Goal: Use online tool/utility

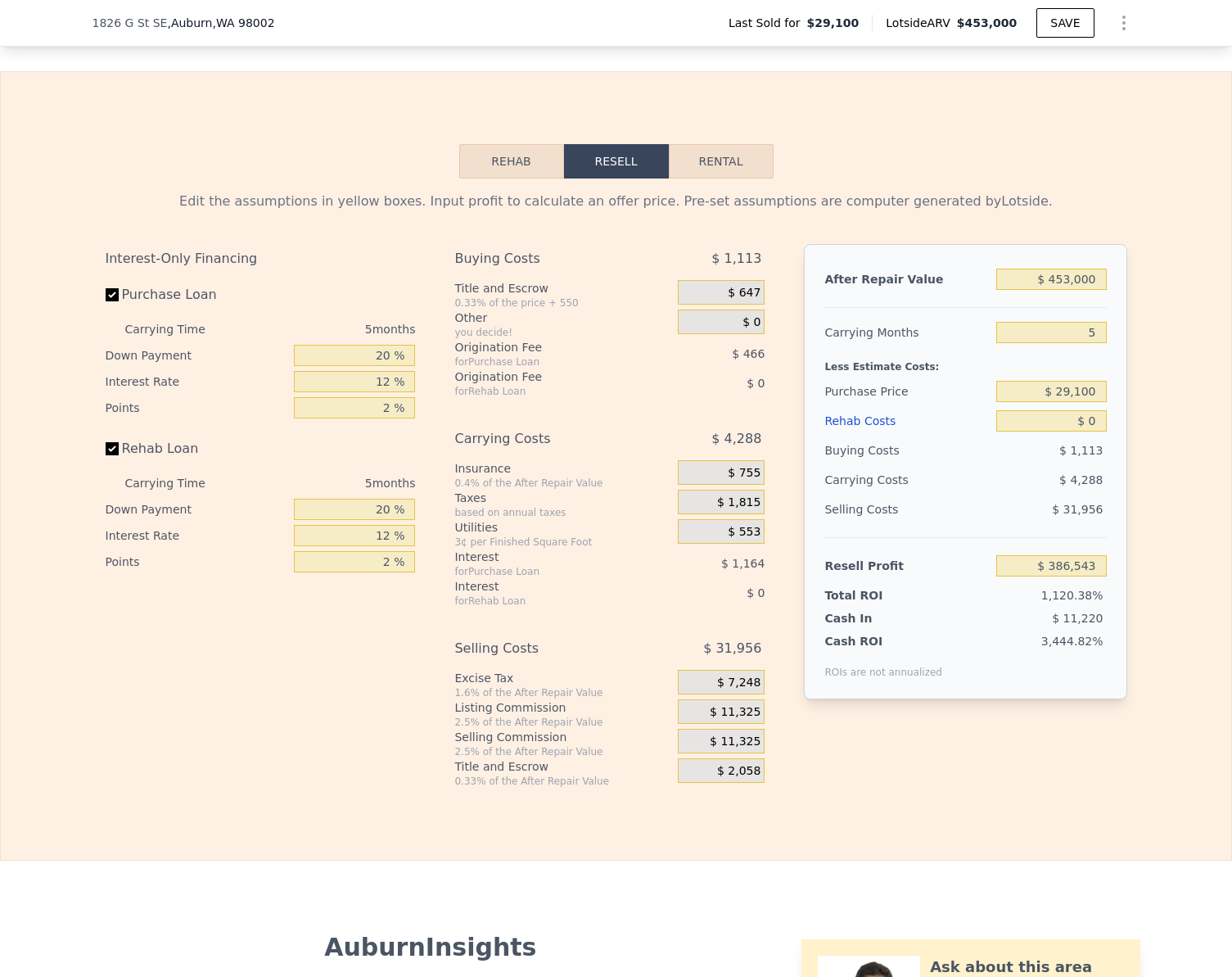
scroll to position [2216, 0]
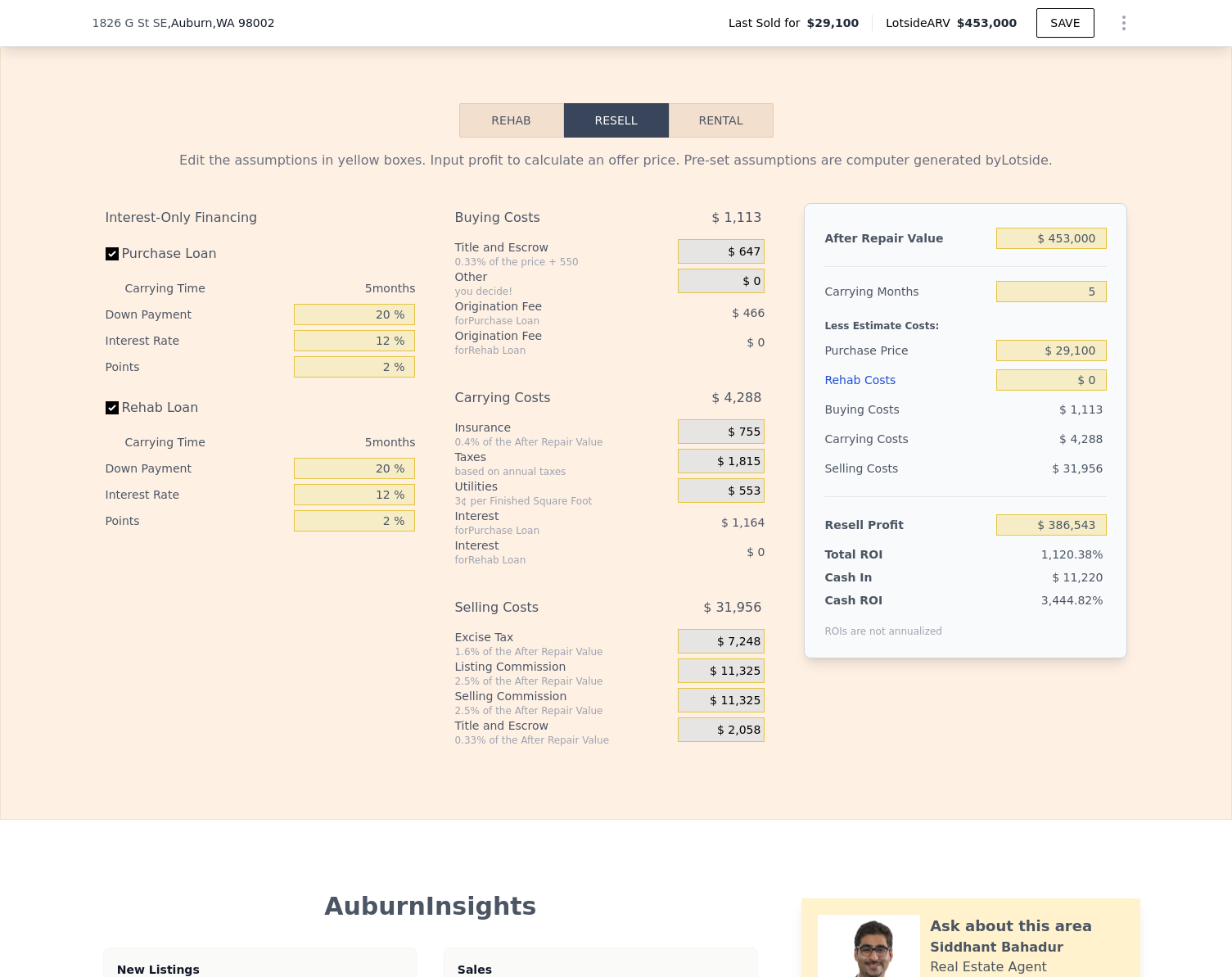
click at [487, 138] on button "Rehab" at bounding box center [511, 120] width 105 height 34
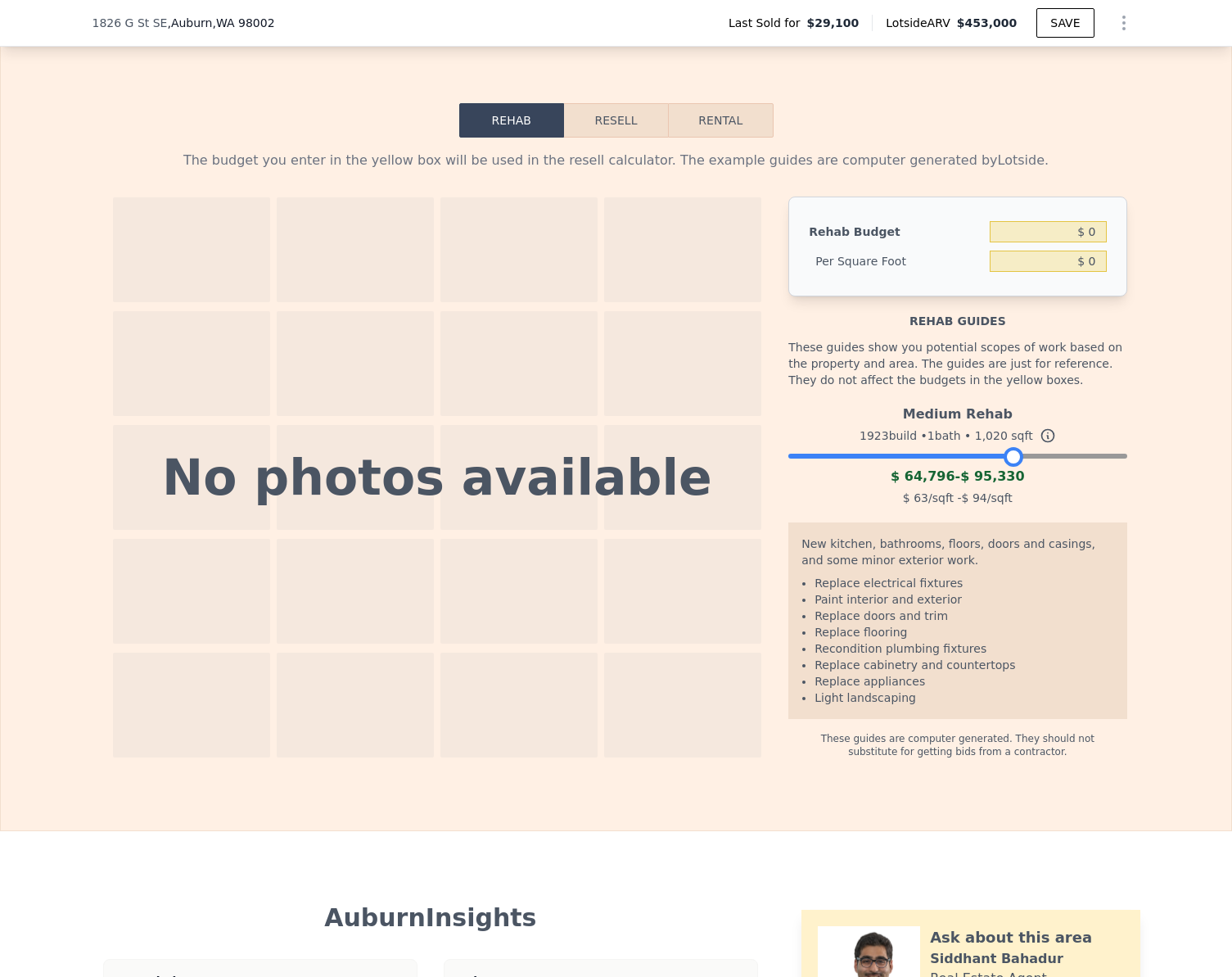
click at [1007, 457] on div at bounding box center [958, 452] width 338 height 10
click at [617, 138] on button "Resell" at bounding box center [616, 120] width 104 height 34
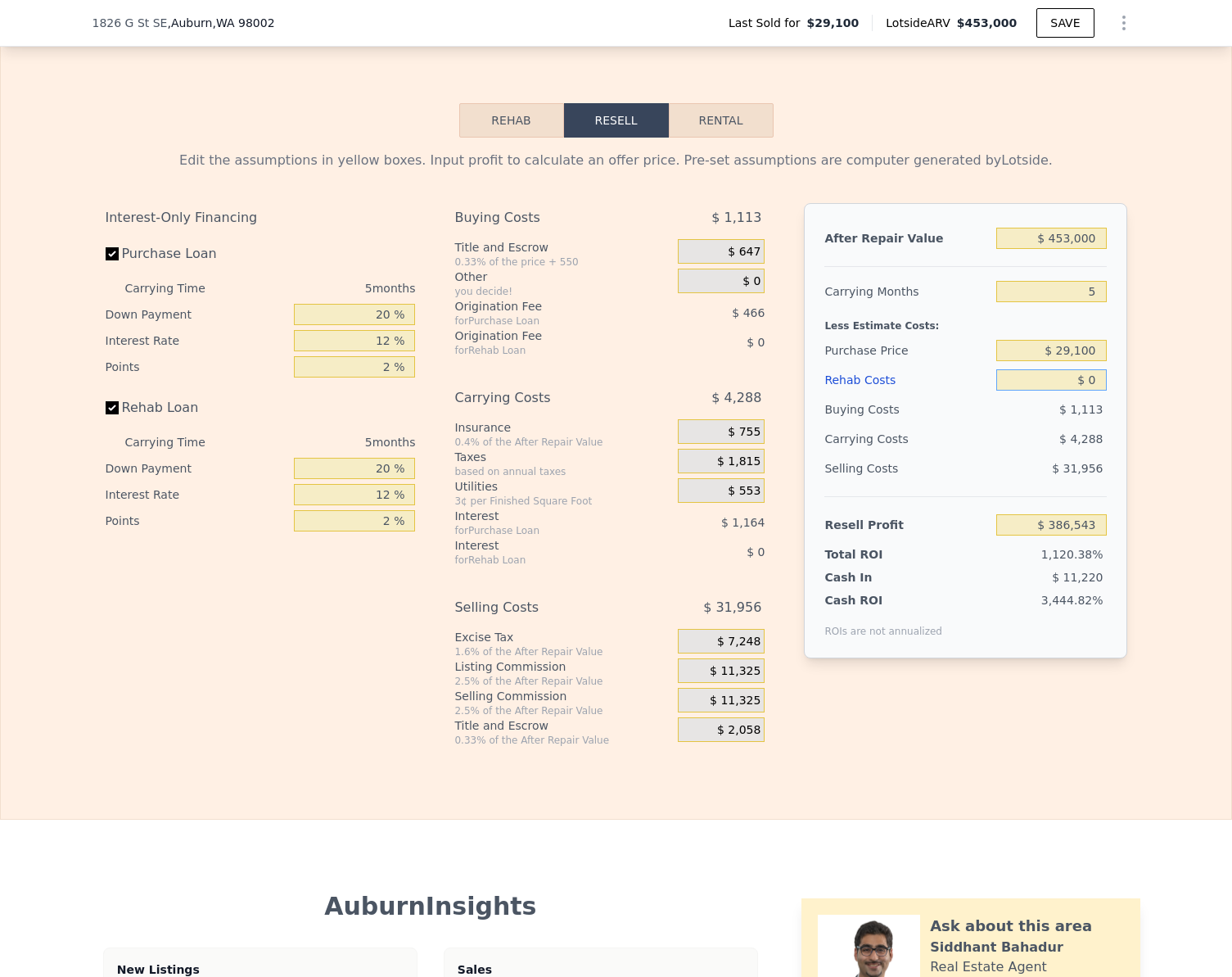
click at [1084, 391] on input "$ 0" at bounding box center [1050, 380] width 110 height 21
type input "$ 100"
type input "$ 386,542"
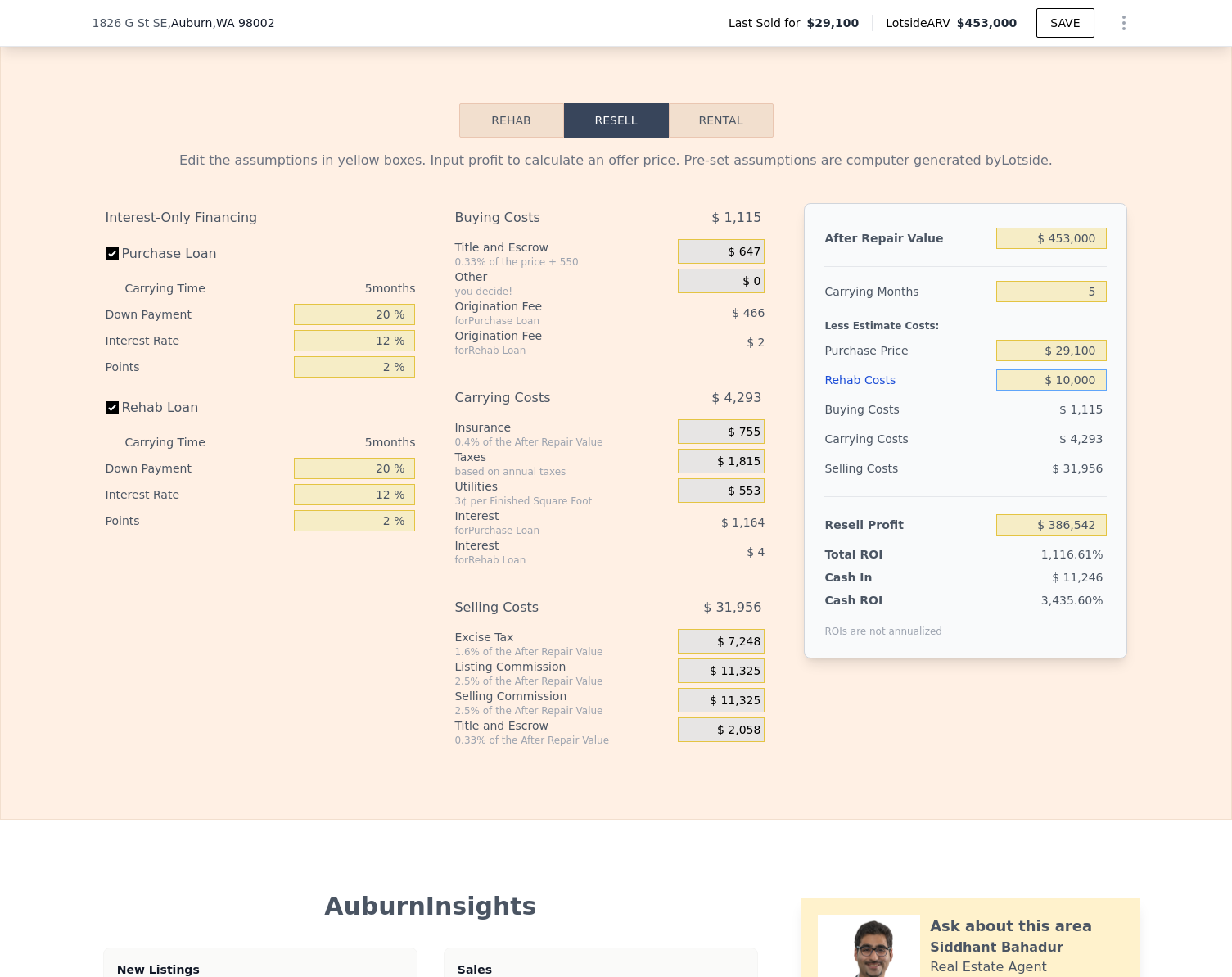
type input "$ 100,000"
type input "$ 280,943"
type input "$ 100,000"
click at [1090, 361] on input "$ 29,100" at bounding box center [1050, 350] width 110 height 21
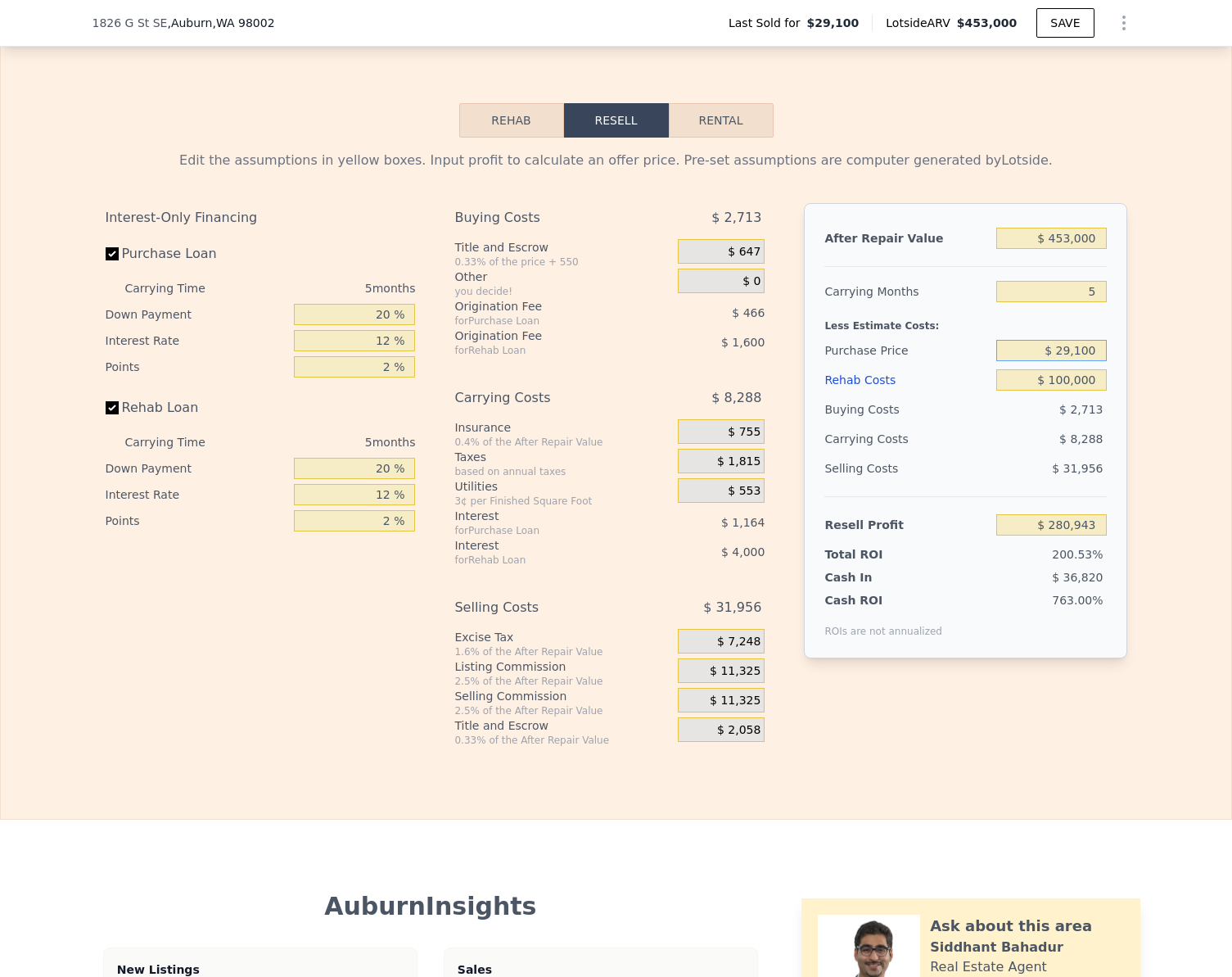
click at [1090, 361] on input "$ 29,100" at bounding box center [1050, 350] width 110 height 21
click at [105, 414] on input "Rehab Loan" at bounding box center [112, 408] width 13 height 13
checkbox input "false"
type input "$ 286,543"
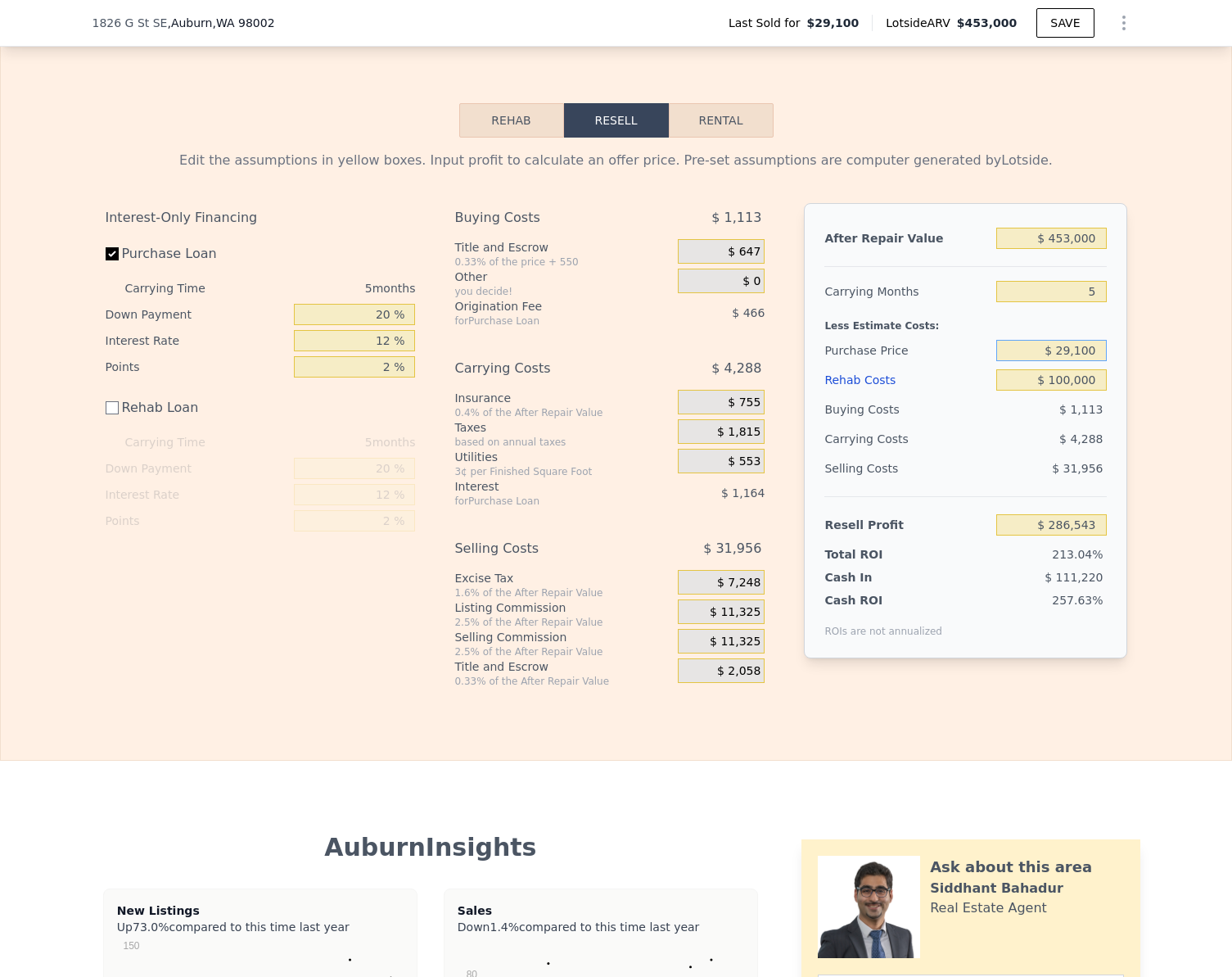
click at [1076, 361] on input "$ 29,100" at bounding box center [1050, 350] width 110 height 21
type input "$ 358,000"
click at [1085, 535] on input "$ 286,543" at bounding box center [1050, 525] width 110 height 21
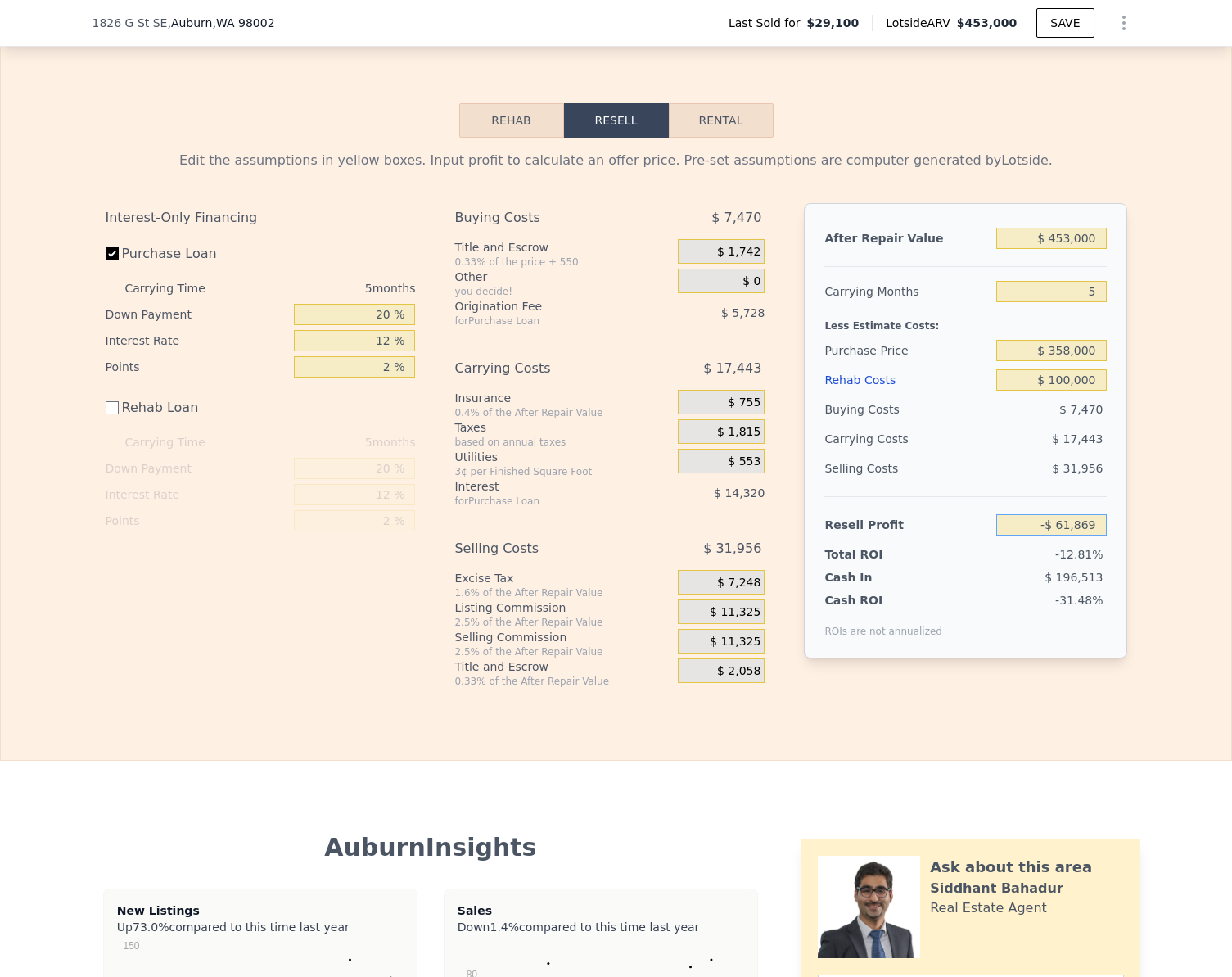
click at [1085, 535] on input "-$ 61,869" at bounding box center [1050, 525] width 110 height 21
type input "-"
type input "$ 60,000"
click at [1190, 624] on div "Edit the assumptions in yellow boxes. Input profit to calculate an offer price.…" at bounding box center [616, 413] width 1230 height 551
type input "$ 242,955"
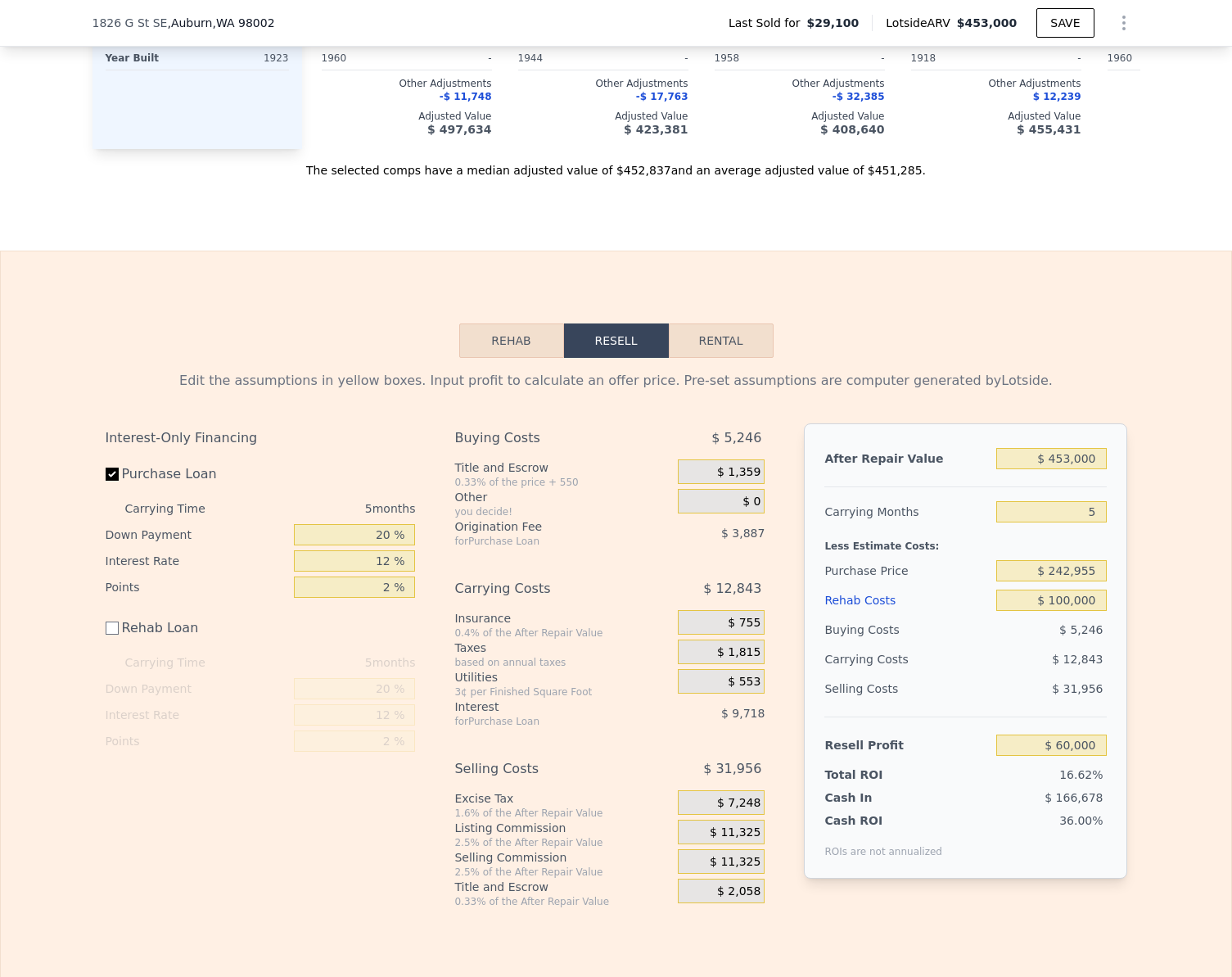
scroll to position [2004, 0]
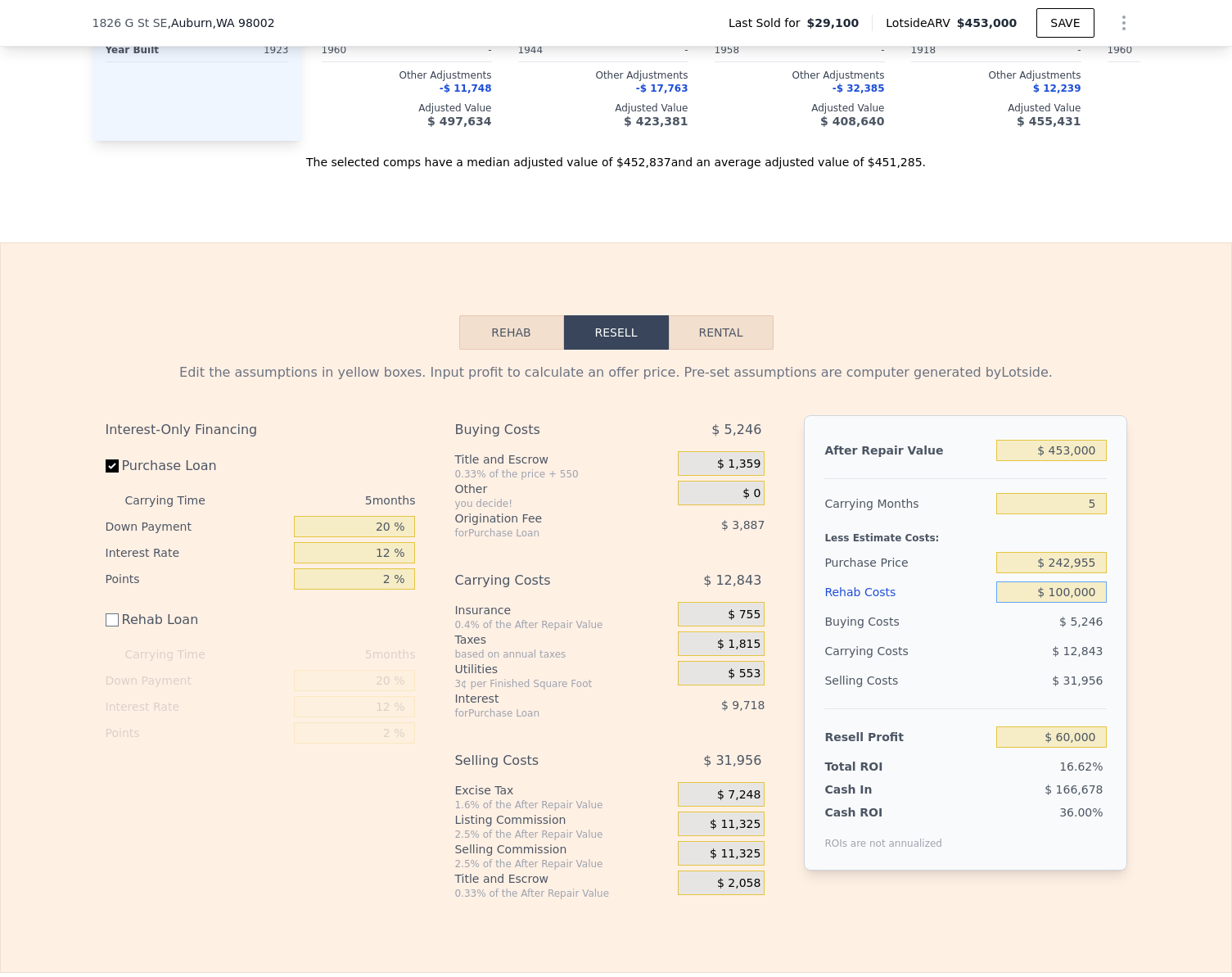
click at [1092, 602] on input "$ 100,000" at bounding box center [1050, 592] width 110 height 21
type input "$ 5"
type input "$ 159,995"
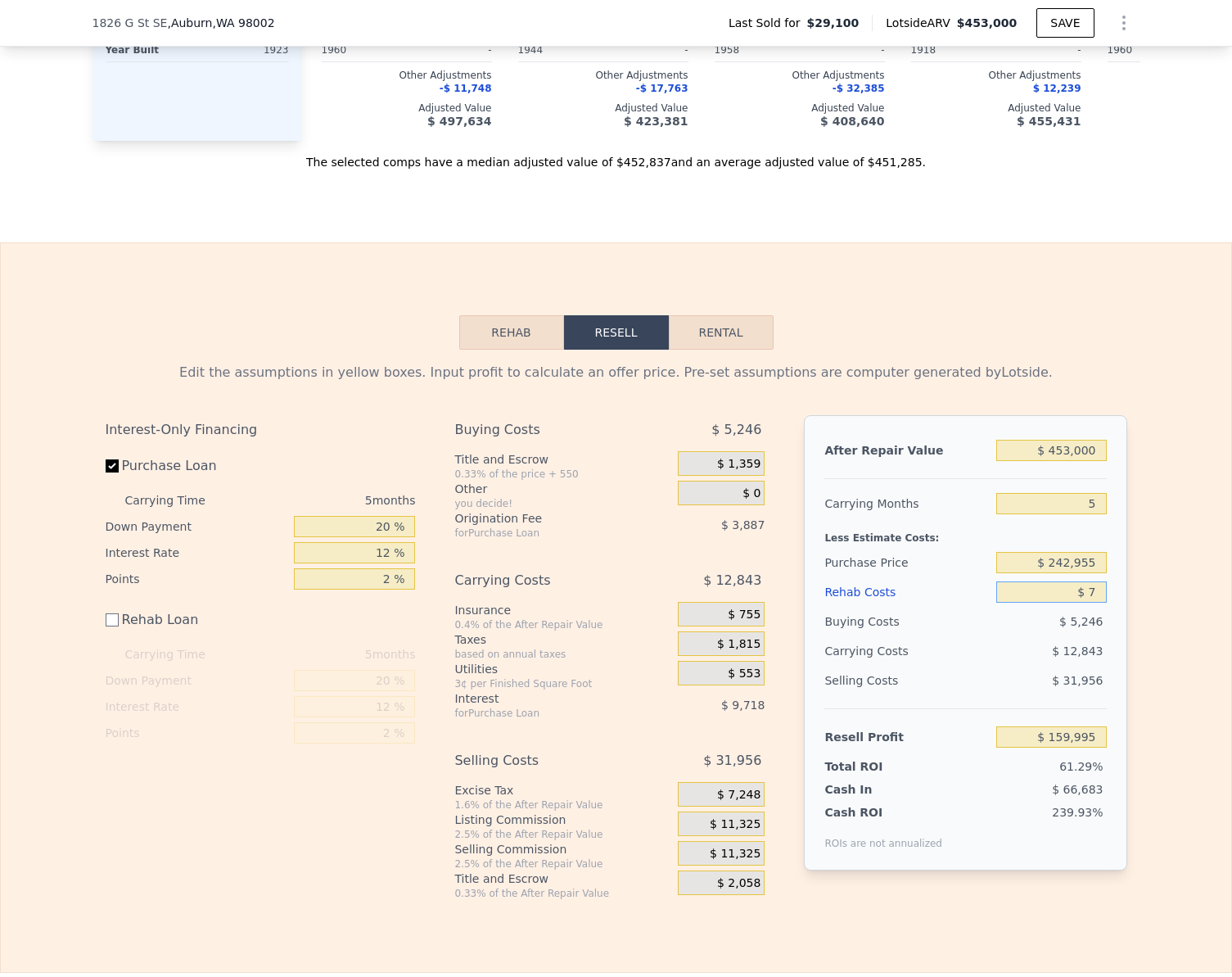
type input "$ 75"
type input "$ 159,925"
type input "$ 75,000"
type input "$ 85,000"
drag, startPoint x: 529, startPoint y: 353, endPoint x: 539, endPoint y: 374, distance: 23.3
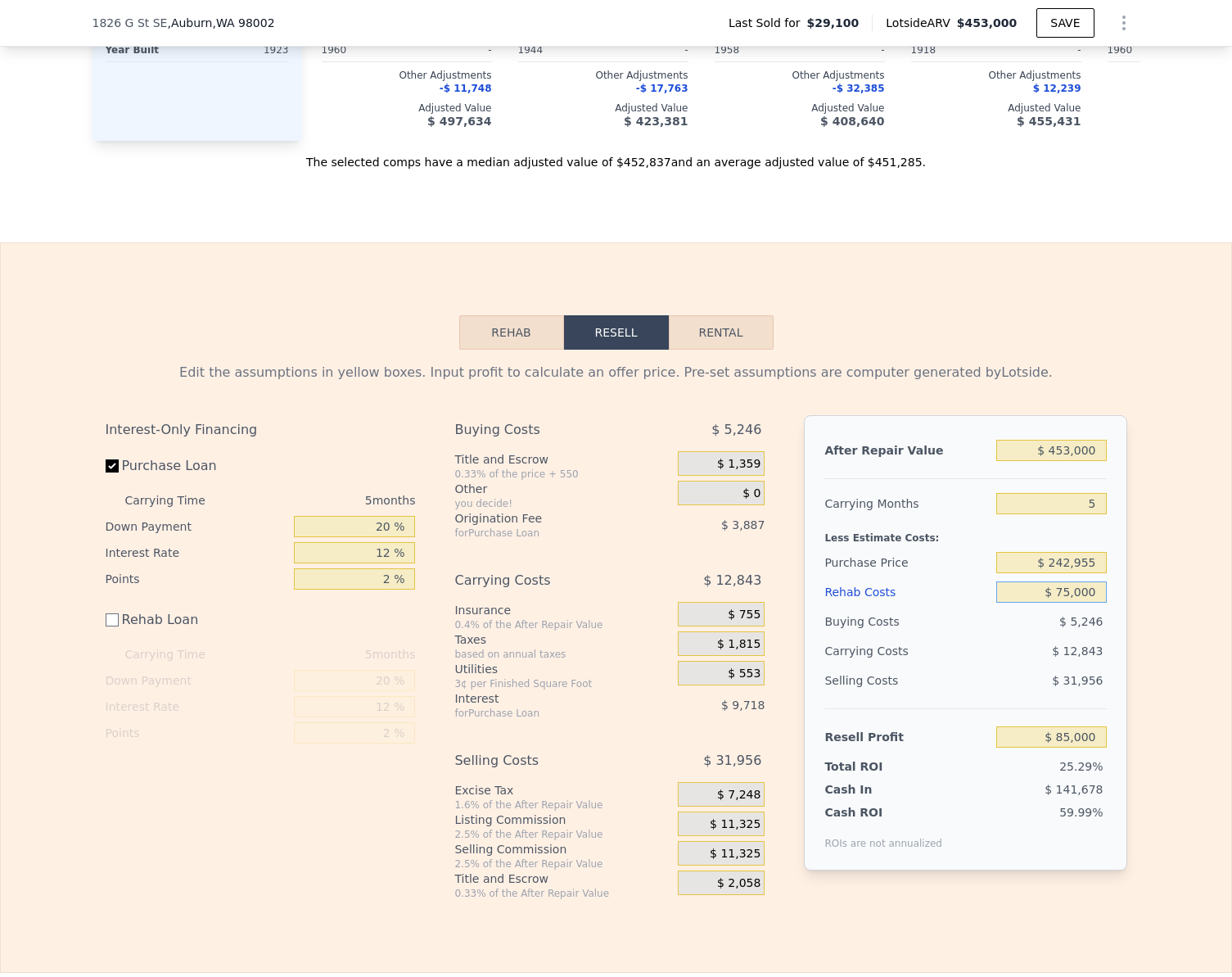
click at [528, 350] on button "Rehab" at bounding box center [511, 333] width 105 height 34
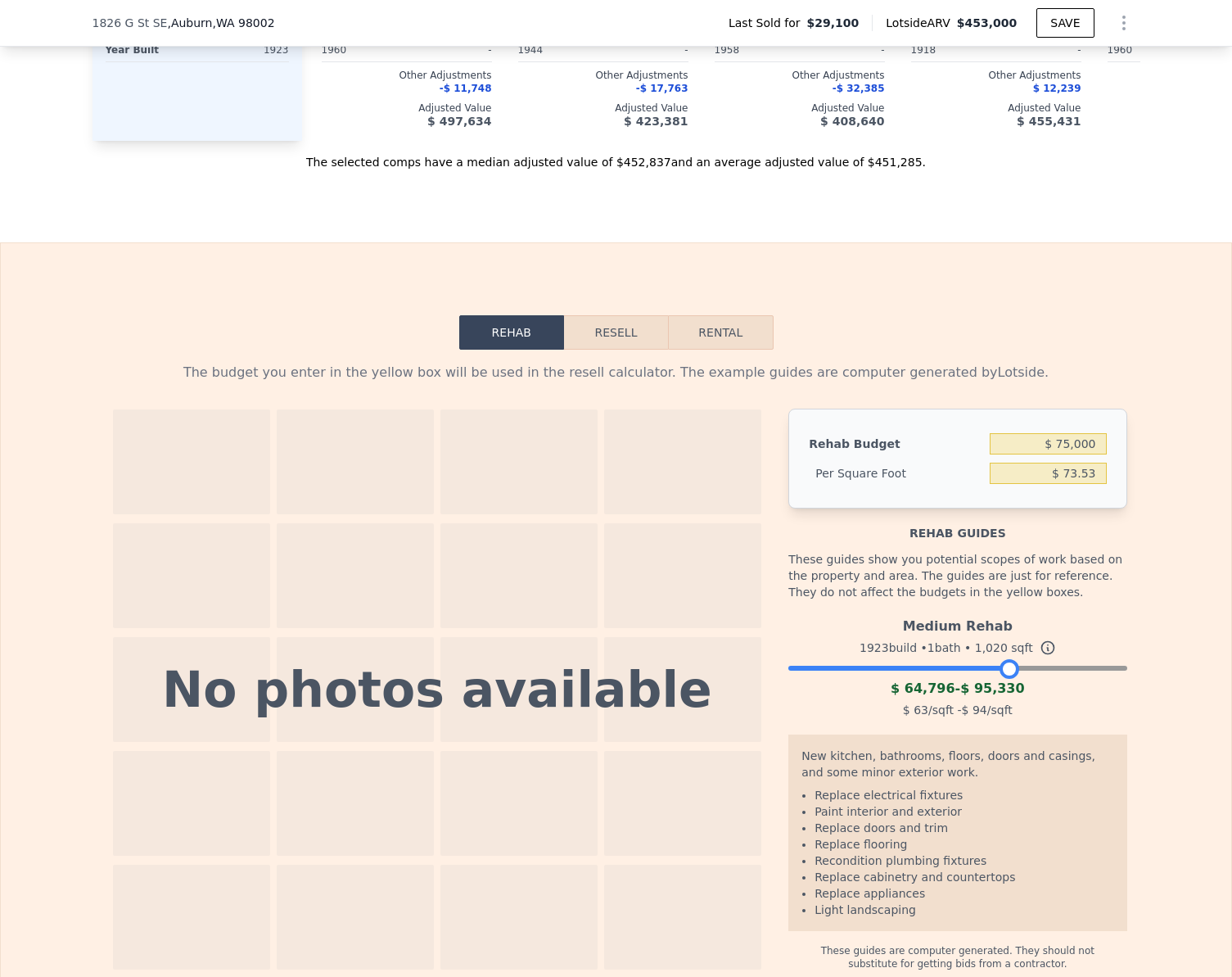
click at [1005, 669] on div at bounding box center [958, 663] width 338 height 10
click at [1015, 669] on div at bounding box center [958, 663] width 338 height 10
click at [1026, 669] on div at bounding box center [958, 663] width 338 height 10
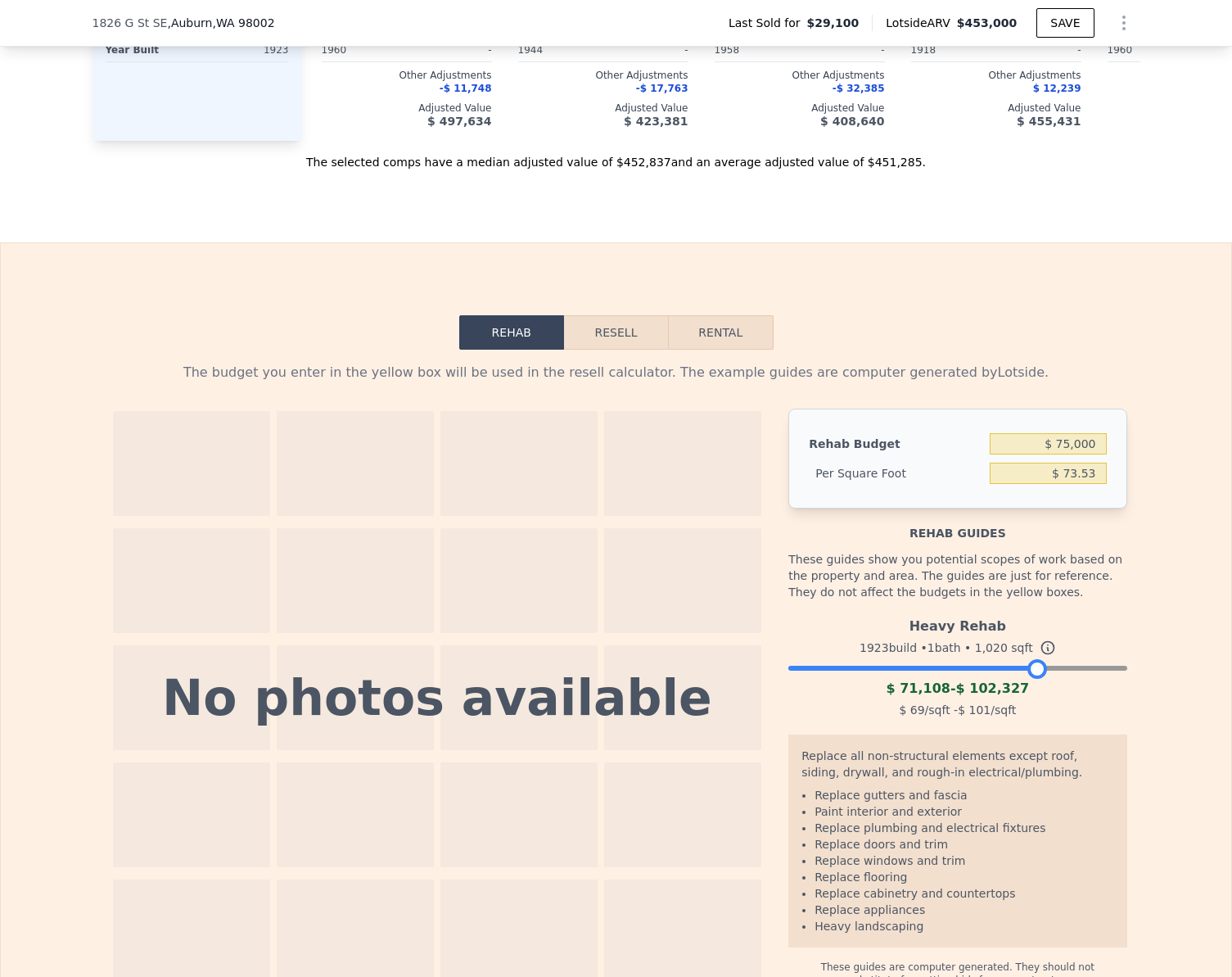
click at [1034, 669] on div at bounding box center [958, 663] width 338 height 10
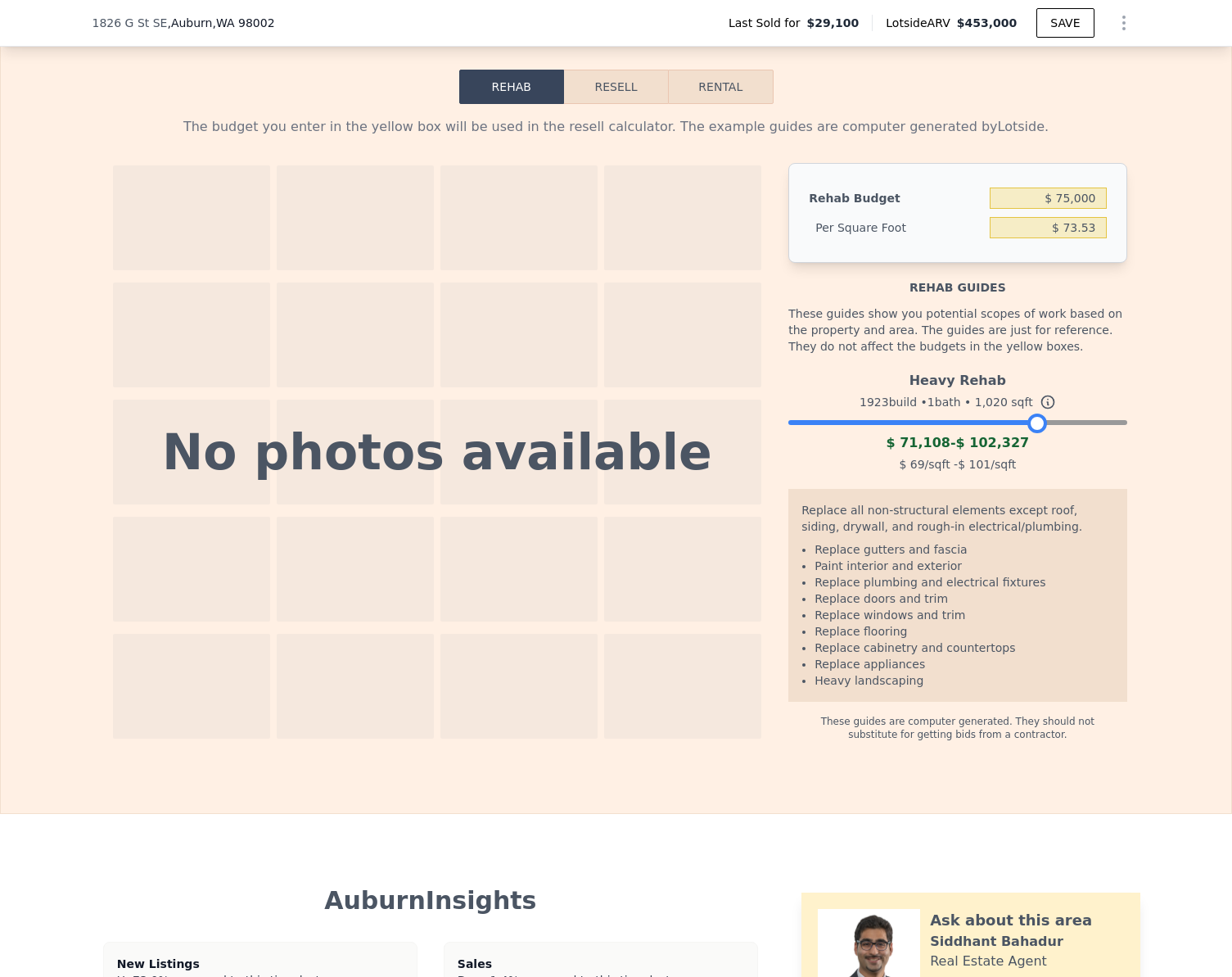
click at [989, 423] on div at bounding box center [958, 419] width 338 height 10
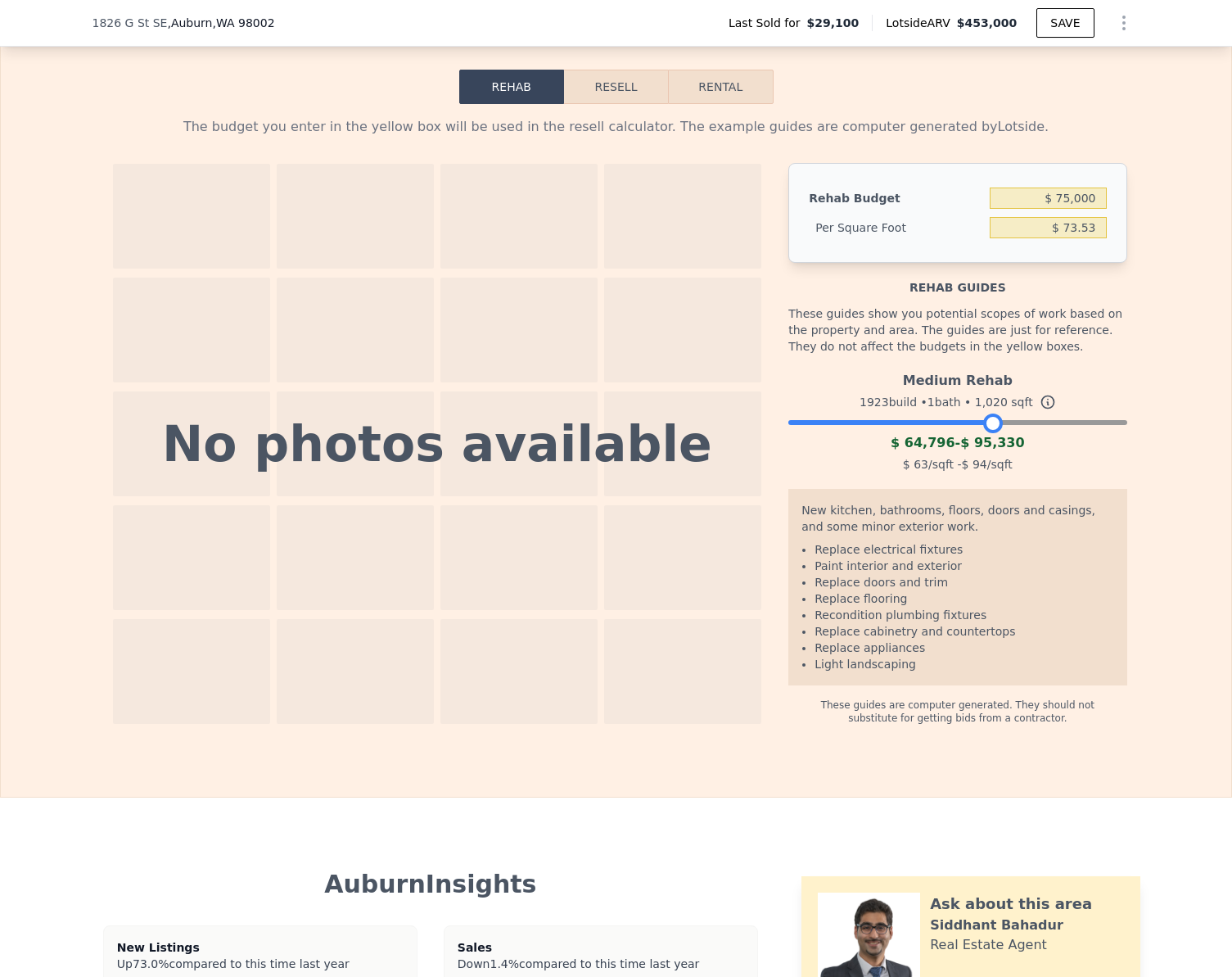
click at [937, 423] on div at bounding box center [958, 419] width 338 height 10
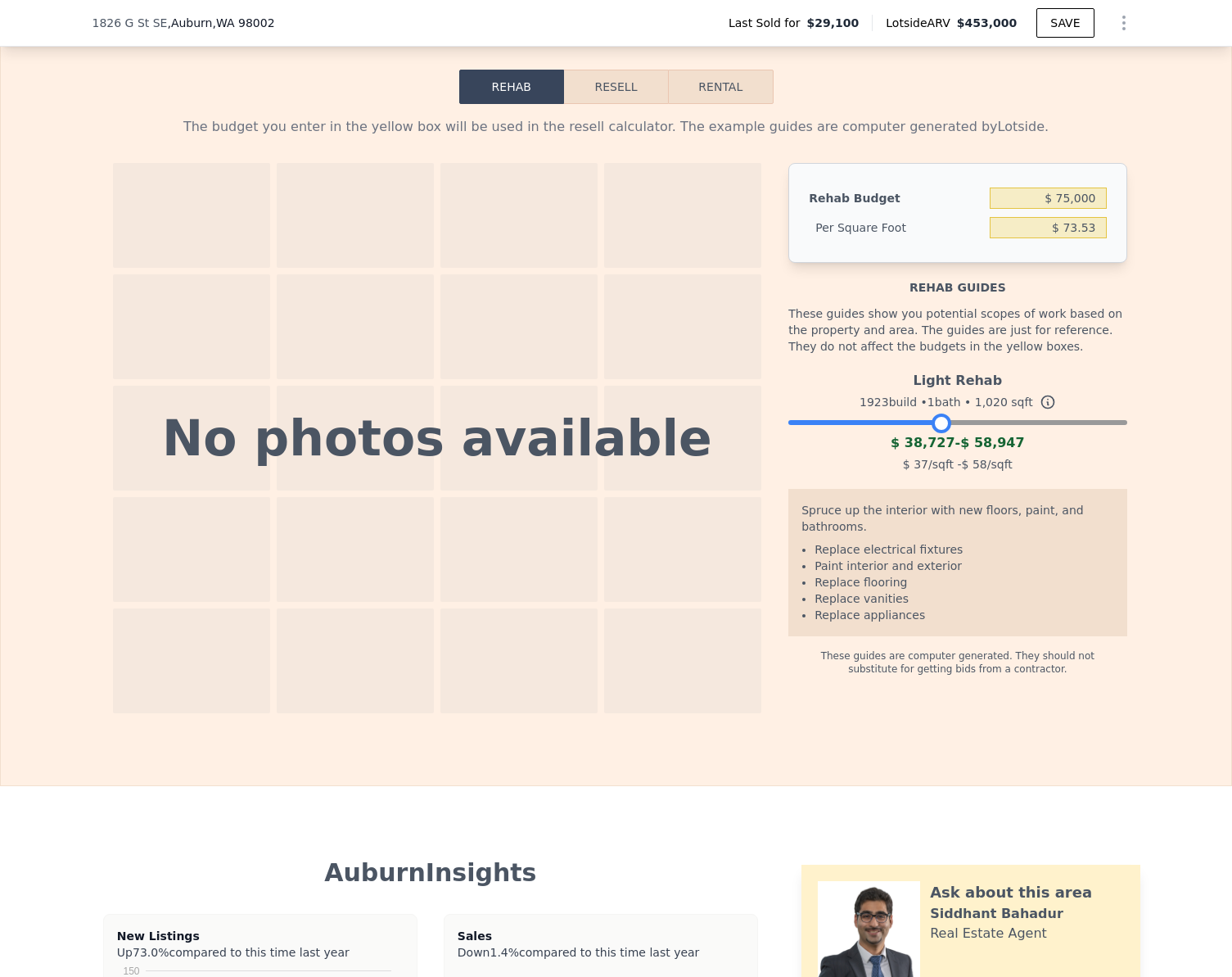
click at [618, 104] on button "Resell" at bounding box center [616, 87] width 104 height 34
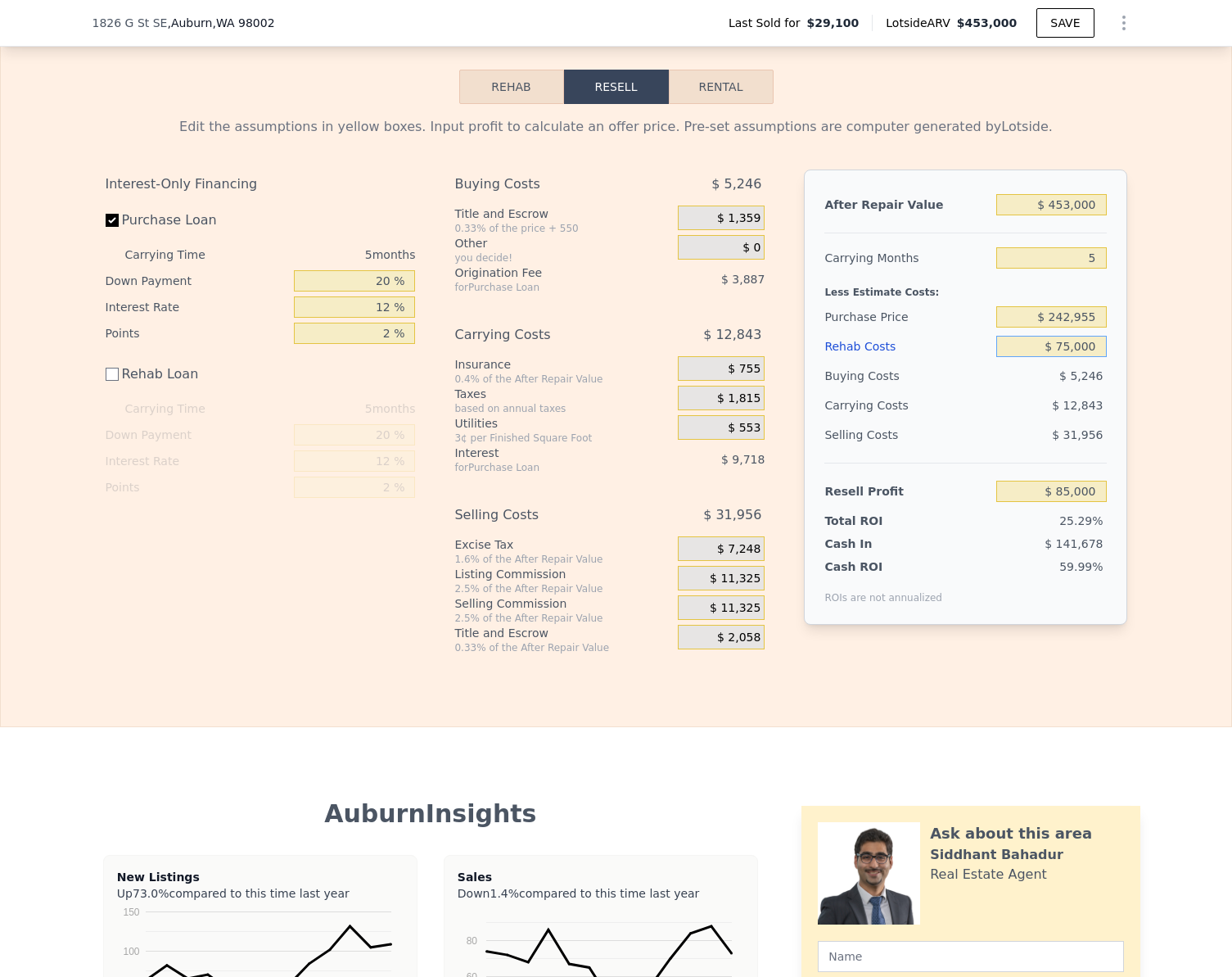
click at [1088, 357] on input "$ 75,000" at bounding box center [1050, 346] width 110 height 21
type input "$ 5"
type input "$ 159,995"
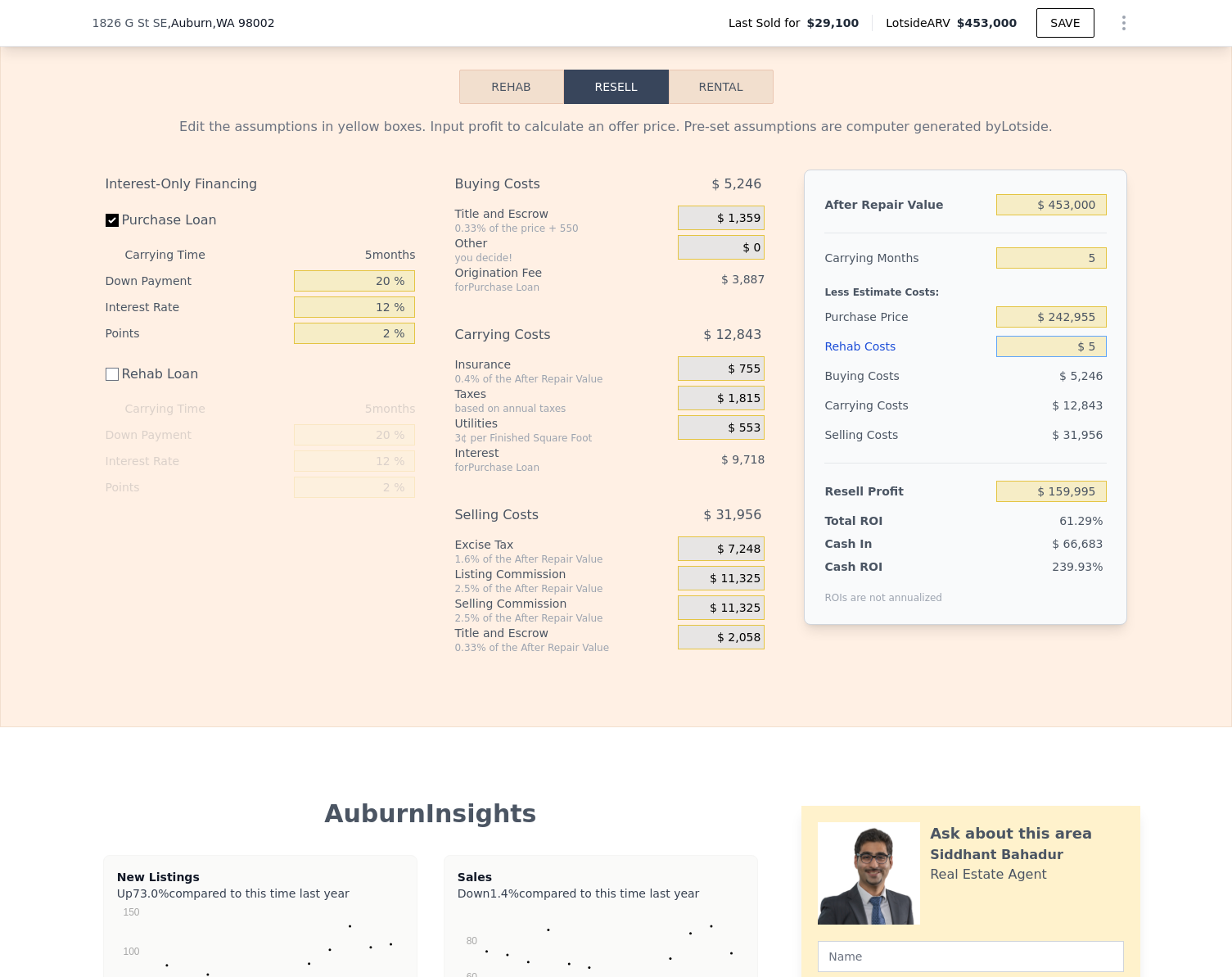
type input "$ 58"
type input "$ 159,942"
type input "$ 58,000"
type input "$ 102,000"
type input "$ 58,000"
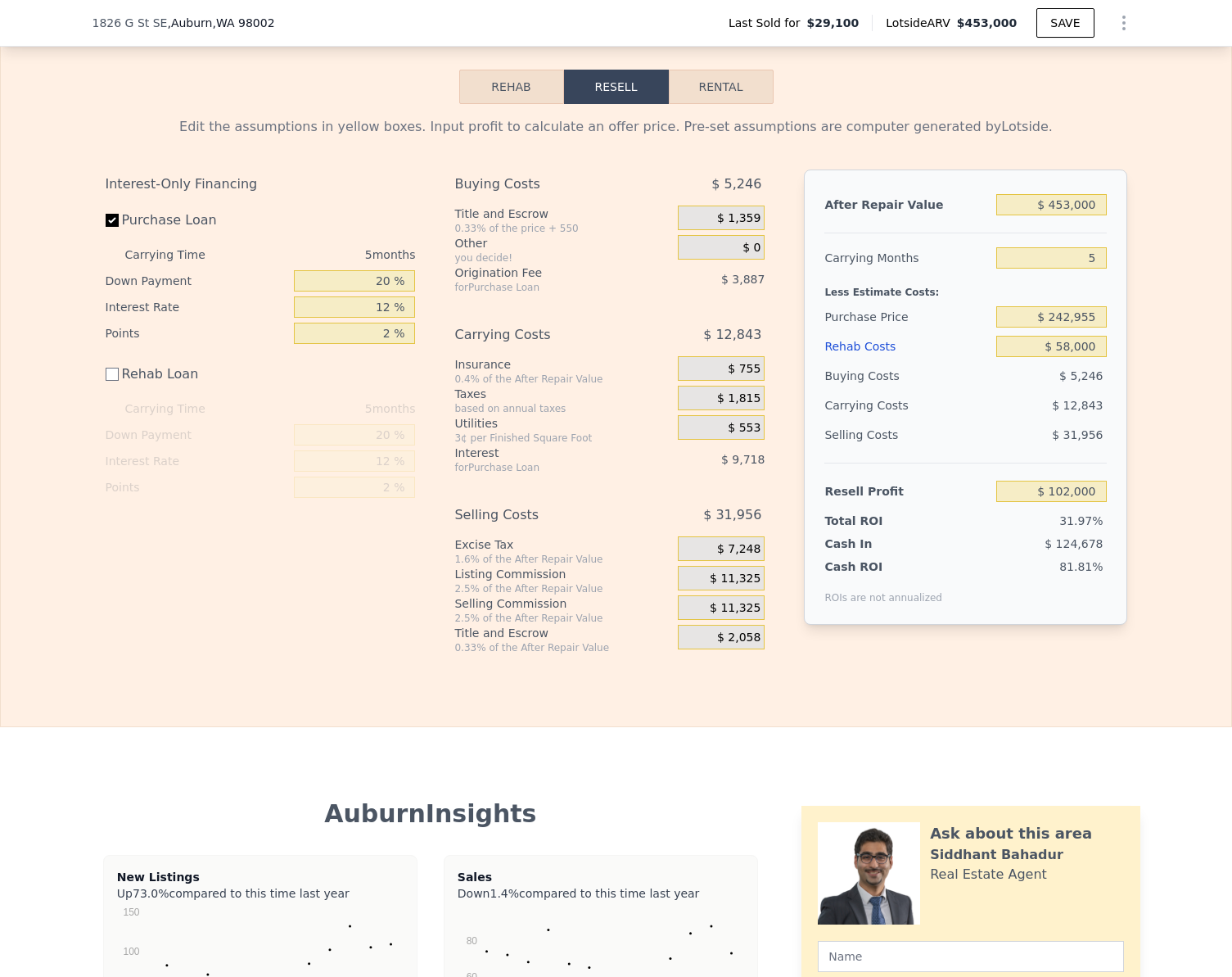
click at [1143, 464] on div "Edit the assumptions in yellow boxes. Input profit to calculate an offer price.…" at bounding box center [616, 380] width 1230 height 551
click at [1091, 502] on input "$ 102,000" at bounding box center [1050, 491] width 110 height 21
type input "$ 7"
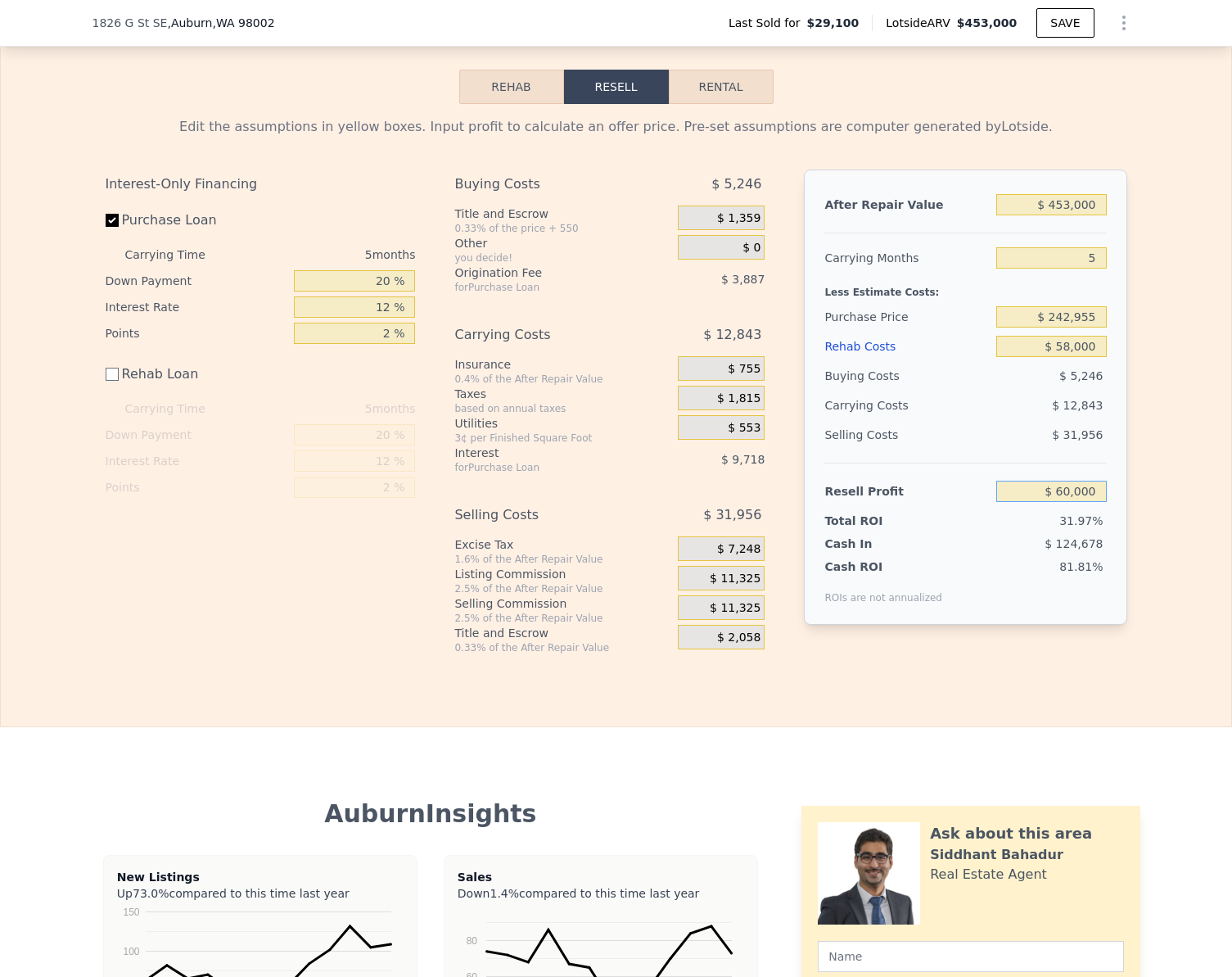
type input "$ 60,000"
click at [1178, 534] on div "Edit the assumptions in yellow boxes. Input profit to calculate an offer price.…" at bounding box center [616, 380] width 1230 height 551
type input "$ 282,603"
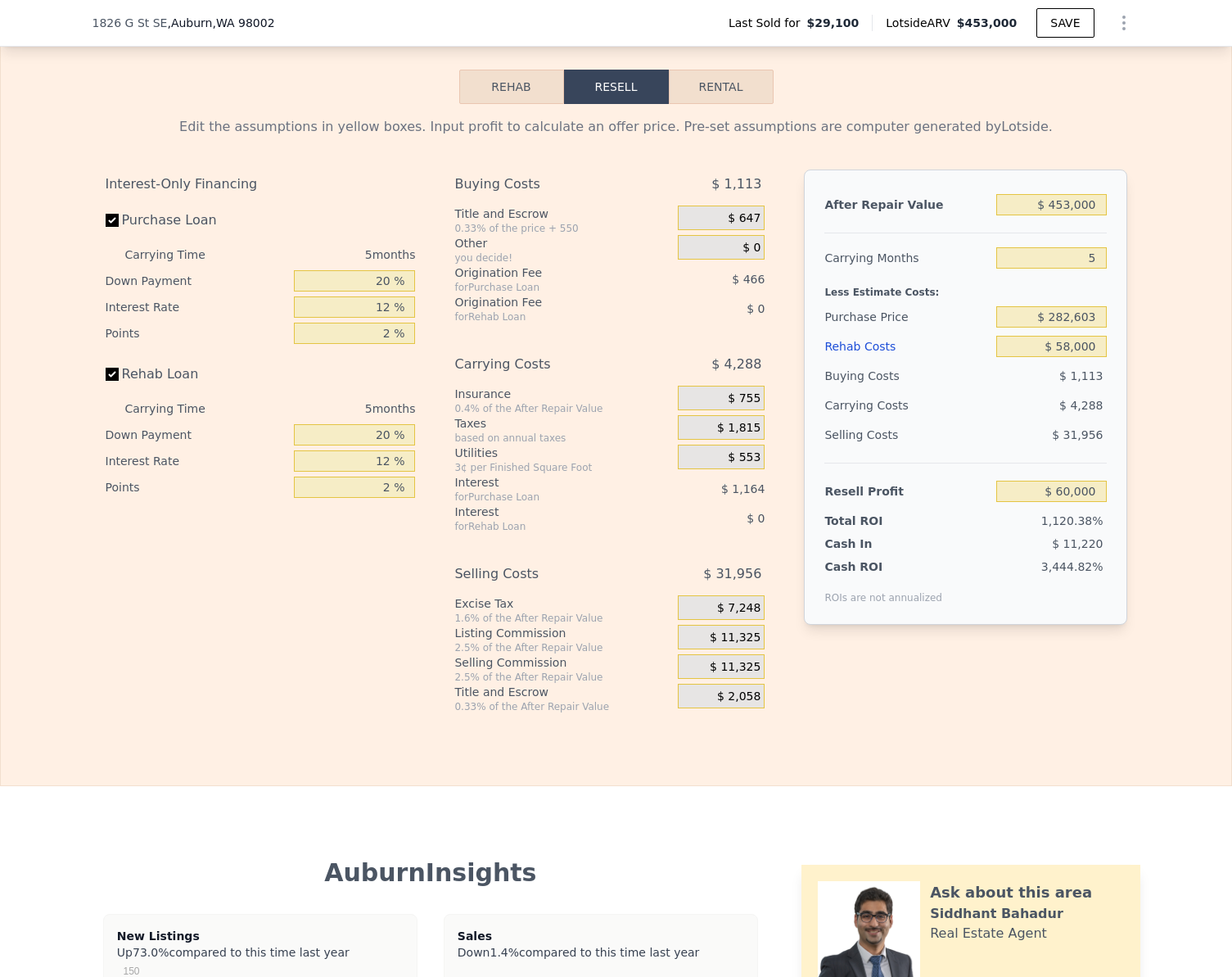
checkbox input "true"
type input "$ 0"
click at [1085, 502] on input "$ 386,543" at bounding box center [1050, 491] width 110 height 21
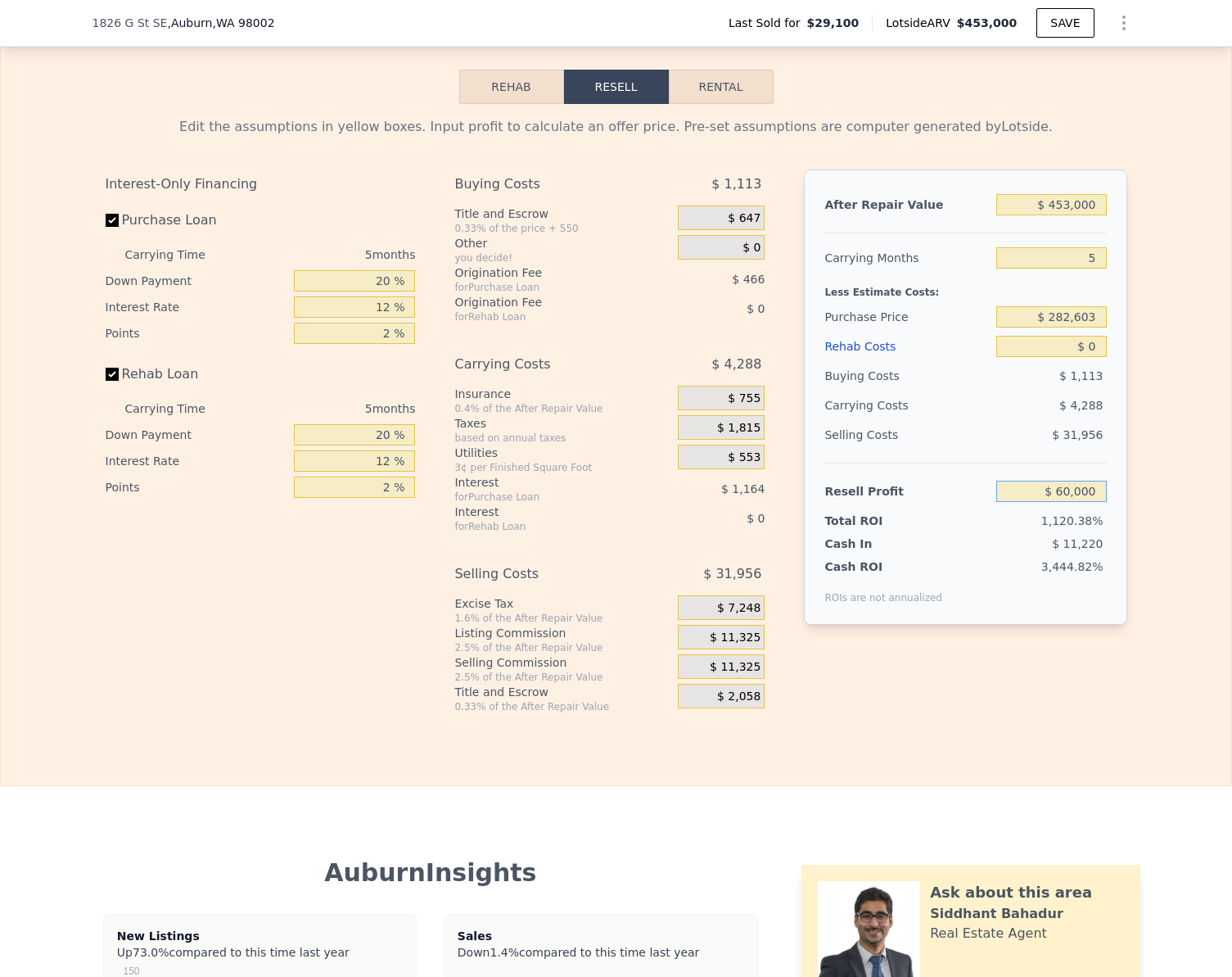
type input "$ 60,000"
click at [1170, 470] on div "Edit the assumptions in yellow boxes. Input profit to calculate an offer price.…" at bounding box center [616, 408] width 1230 height 609
type input "$ 337,355"
click at [1090, 357] on input "$ 0" at bounding box center [1050, 346] width 110 height 21
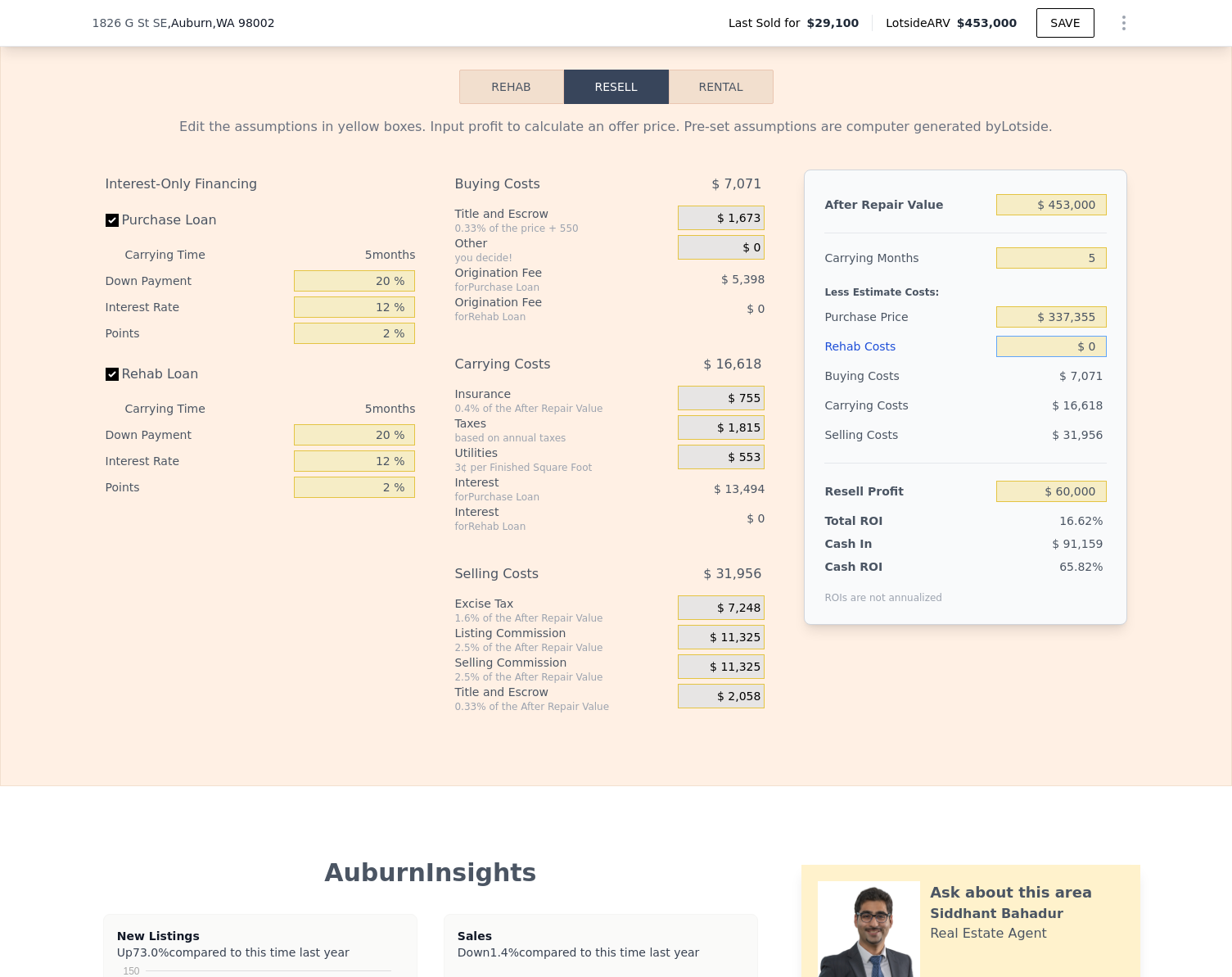
click at [1090, 357] on input "$ 0" at bounding box center [1050, 346] width 110 height 21
type input "$ 58"
type input "$ 59,941"
type input "$ 58,000"
type input "-$ 1,248"
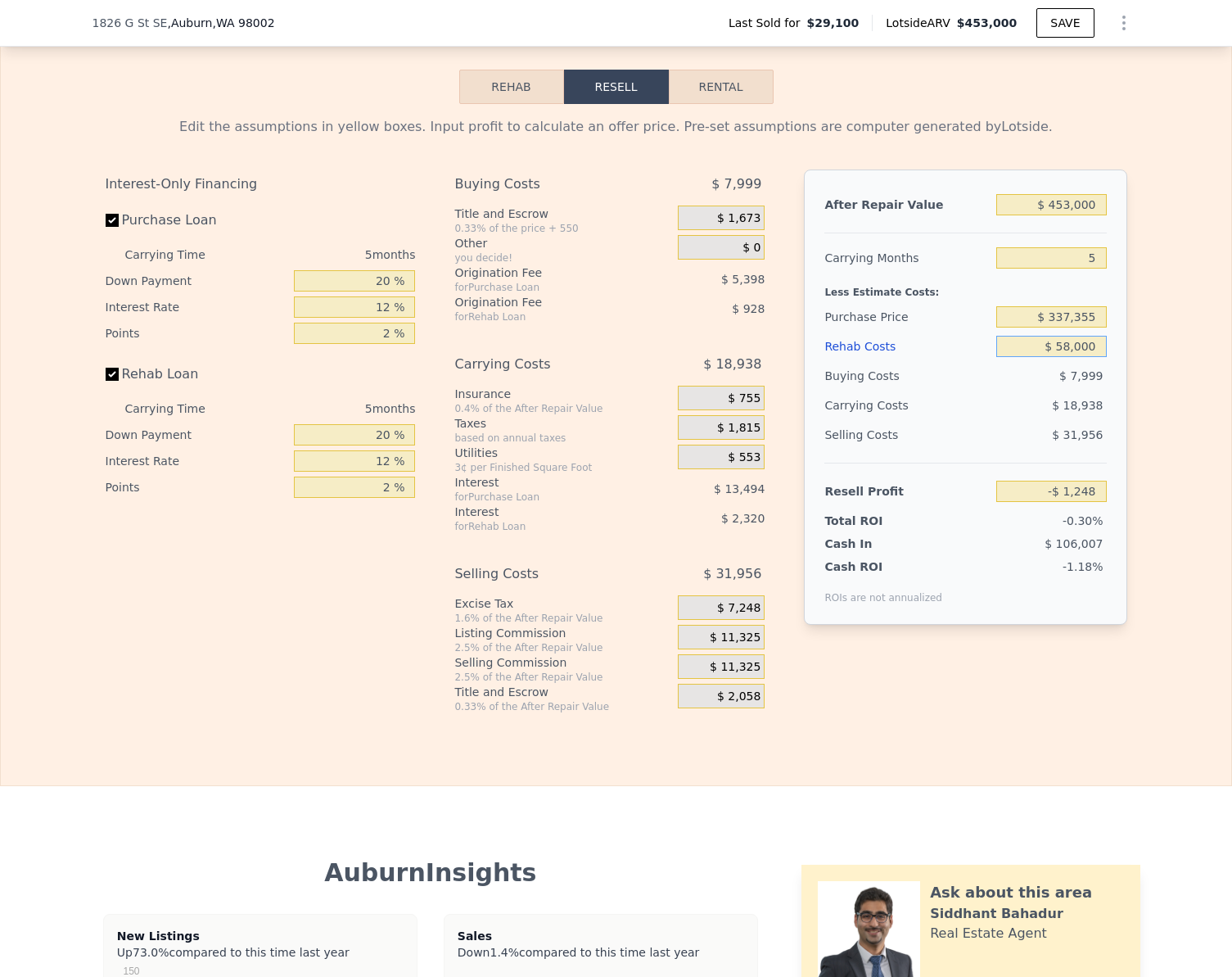
type input "$ 58,000"
click at [1085, 502] on input "-$ 1,248" at bounding box center [1050, 491] width 110 height 21
type input "$ 60,000"
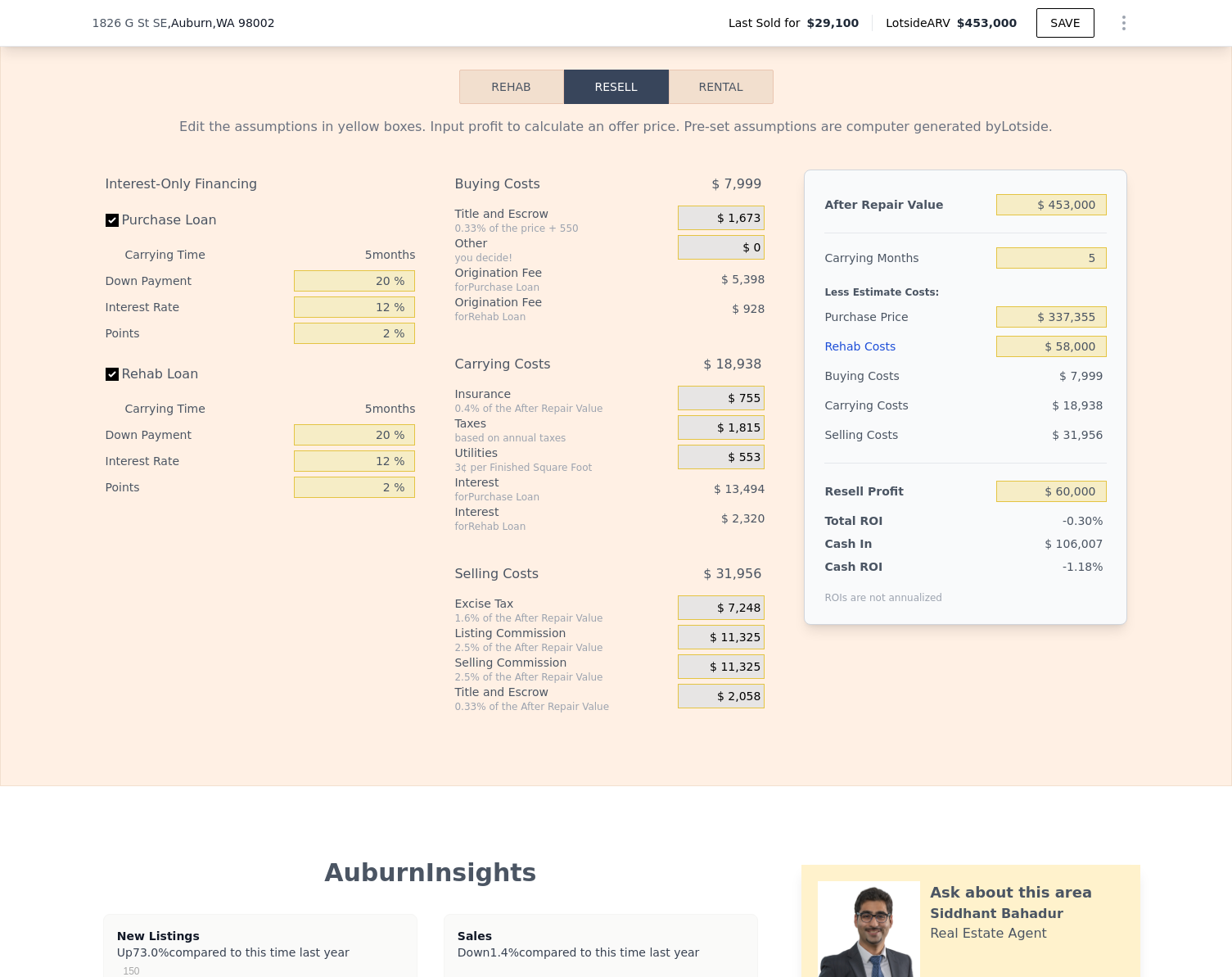
click at [1113, 495] on div "After Repair Value $ 453,000 Carrying Months 5 Less Estimate Costs: Purchase Pr…" at bounding box center [964, 397] width 322 height 455
type input "$ 279,539"
click at [112, 389] on label "Rehab Loan" at bounding box center [196, 374] width 183 height 30
click at [112, 380] on input "Rehab Loan" at bounding box center [112, 375] width 13 height 13
checkbox input "false"
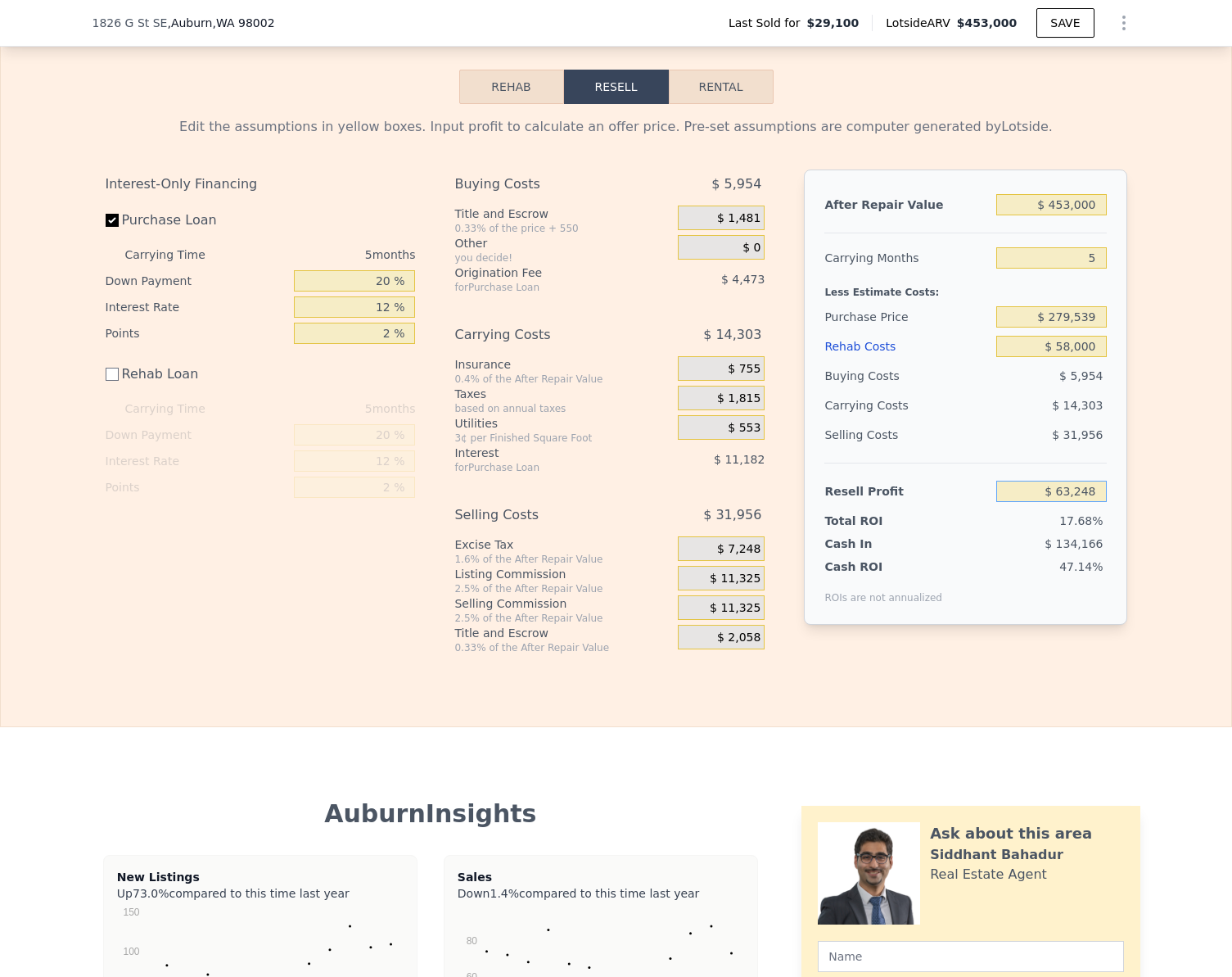
click at [1085, 502] on input "$ 63,248" at bounding box center [1050, 491] width 110 height 21
type input "$ 60,000"
click at [1139, 474] on div "Edit the assumptions in yellow boxes. Input profit to calculate an offer price.…" at bounding box center [616, 380] width 1230 height 551
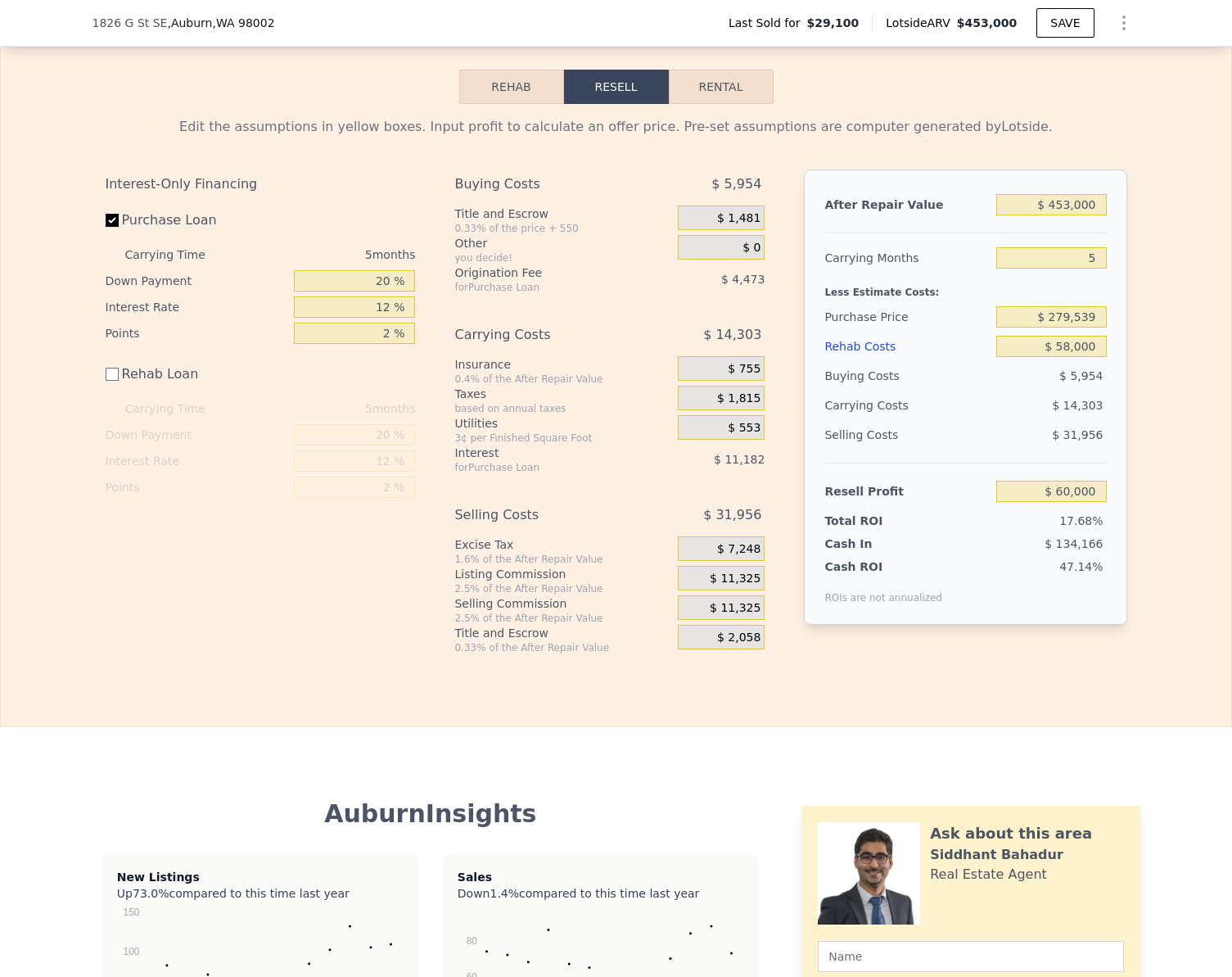
type input "$ 282,603"
click at [499, 104] on button "Rehab" at bounding box center [511, 87] width 105 height 34
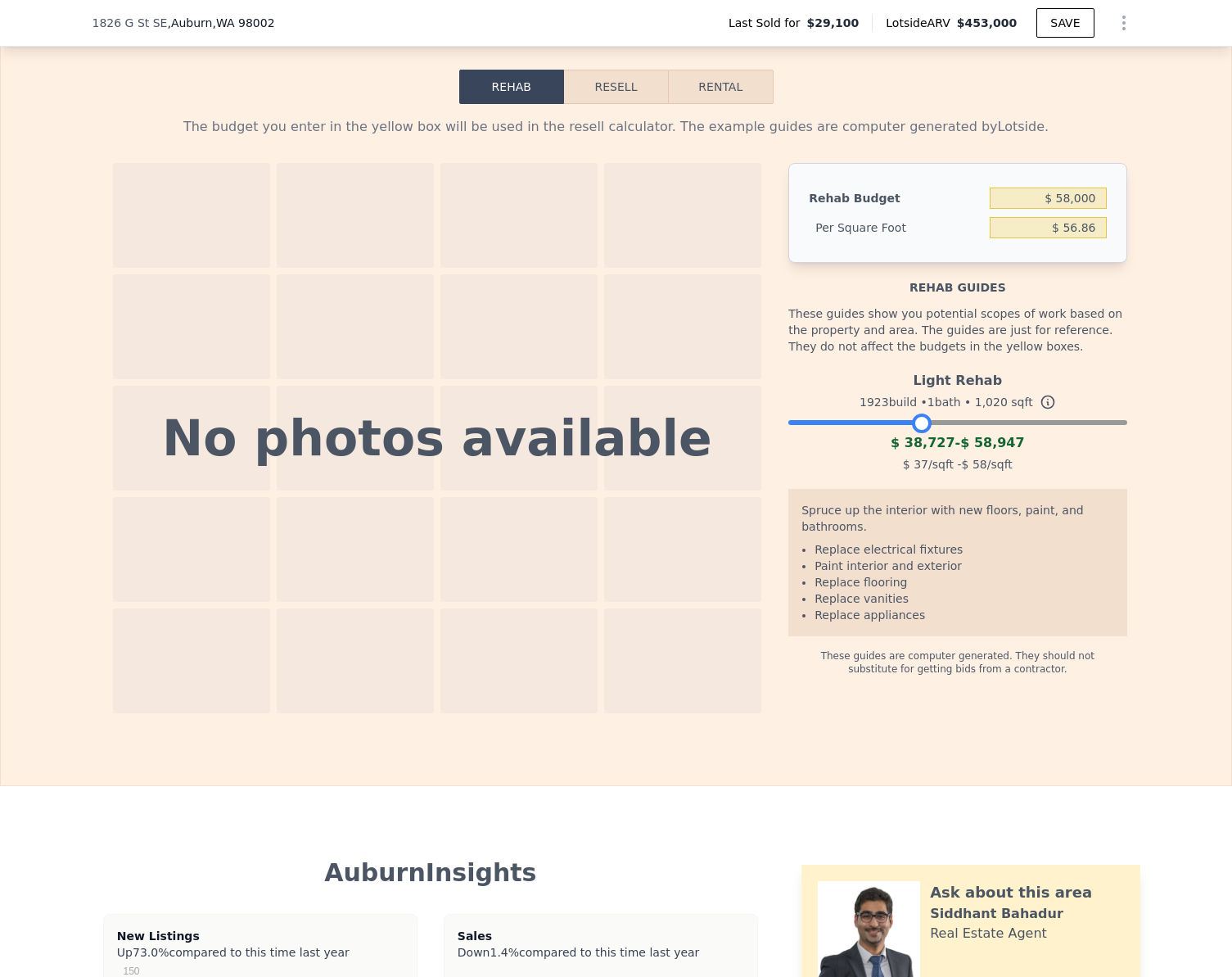
click at [916, 423] on div at bounding box center [958, 419] width 338 height 10
click at [613, 104] on button "Resell" at bounding box center [616, 87] width 104 height 34
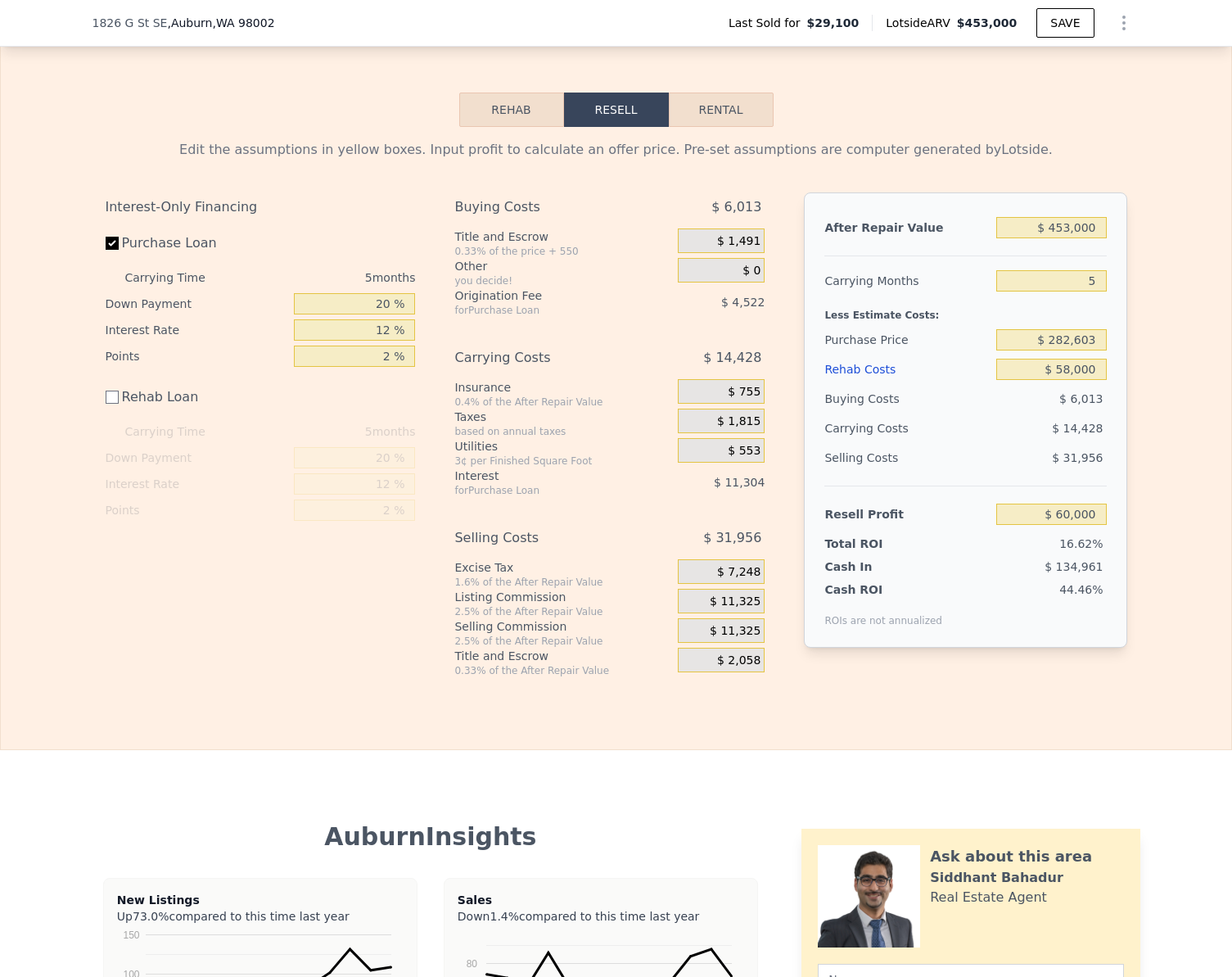
scroll to position [2217, 0]
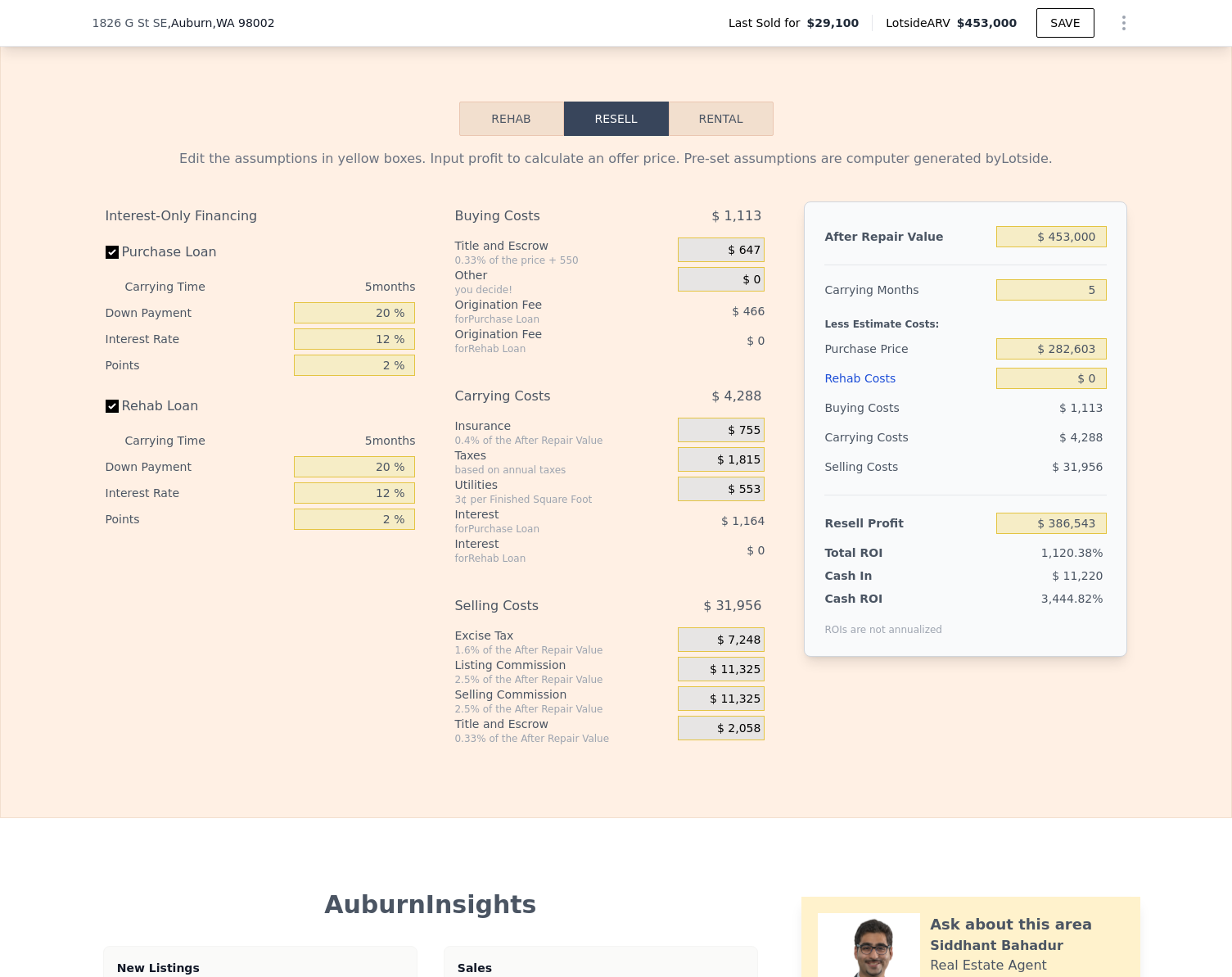
checkbox input "true"
type input "$ 0"
type input "$ 386,543"
